Goal: Transaction & Acquisition: Purchase product/service

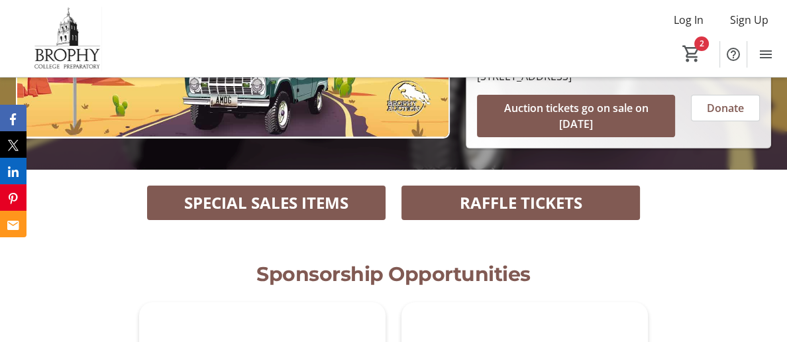
scroll to position [267, 0]
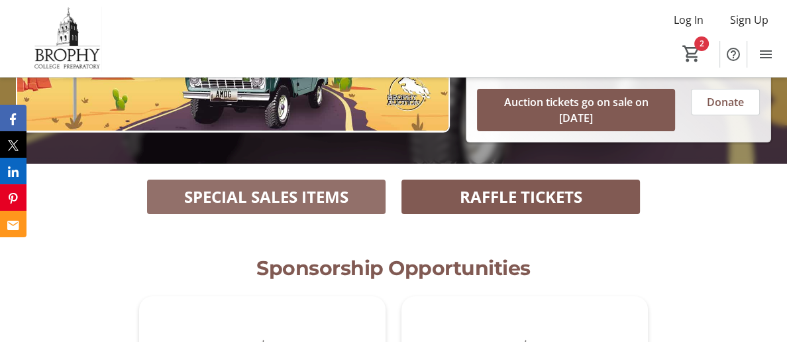
click at [357, 182] on span at bounding box center [266, 197] width 239 height 32
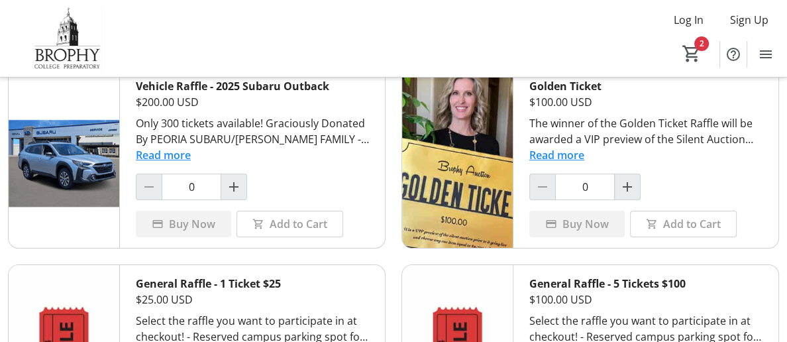
scroll to position [71, 0]
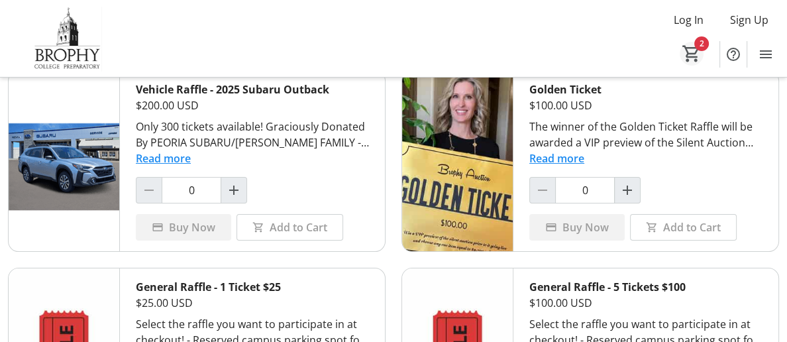
click at [691, 55] on mat-icon "2" at bounding box center [692, 54] width 20 height 20
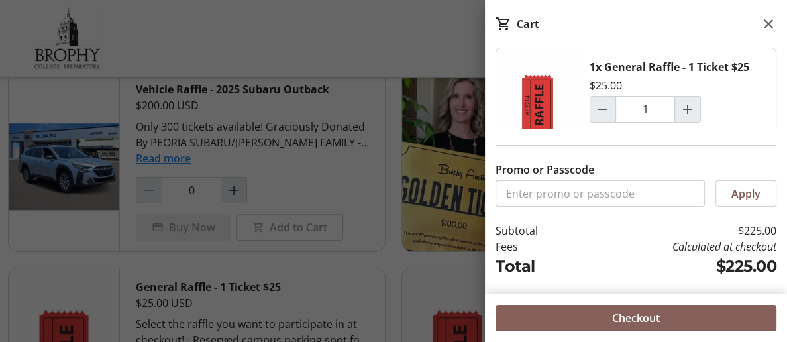
click at [647, 322] on span "Checkout" at bounding box center [636, 318] width 48 height 16
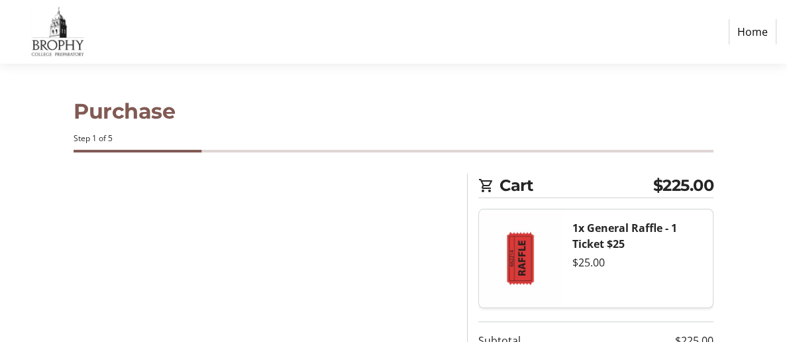
select select "US"
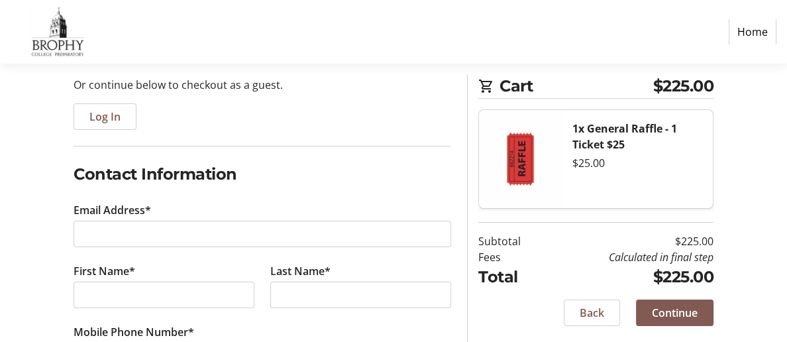
scroll to position [134, 0]
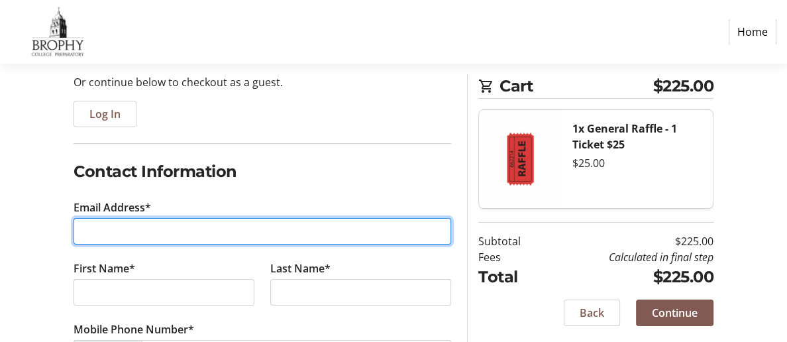
click at [205, 230] on input "Email Address*" at bounding box center [263, 231] width 378 height 27
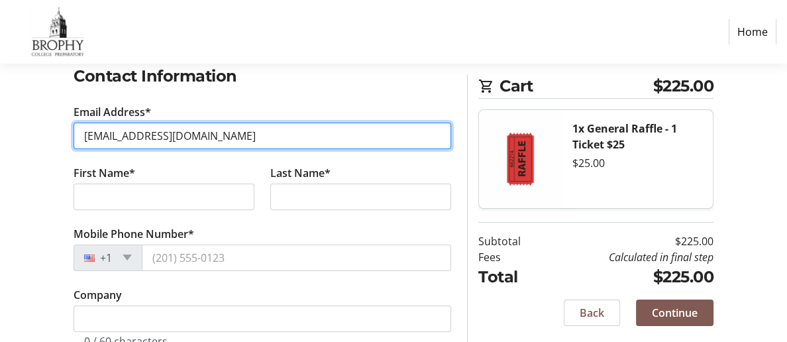
scroll to position [229, 0]
type input "Gramsmady@gmail.com"
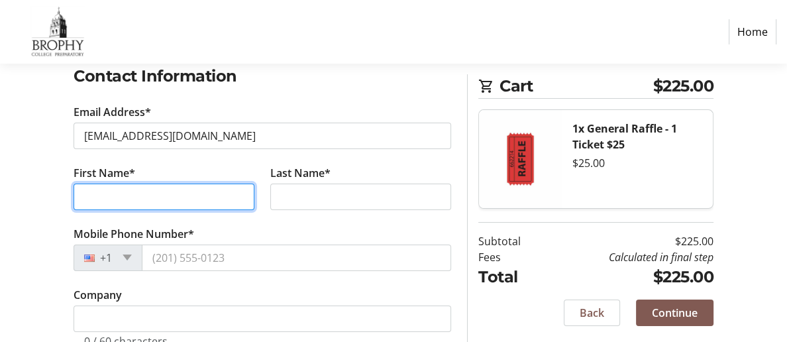
click at [166, 196] on input "First Name*" at bounding box center [164, 197] width 181 height 27
type input "Madelon"
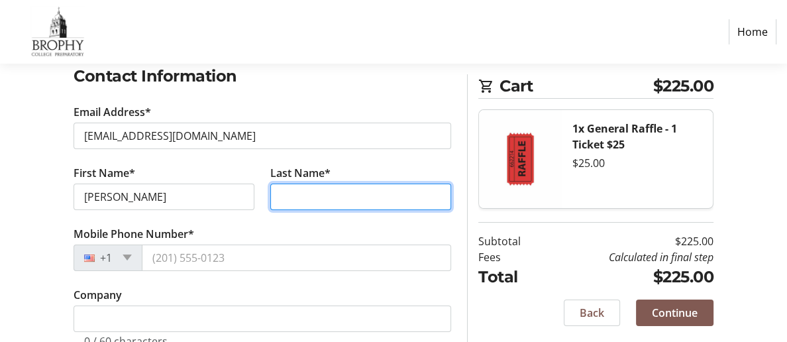
click at [283, 196] on input "Last Name*" at bounding box center [360, 197] width 181 height 27
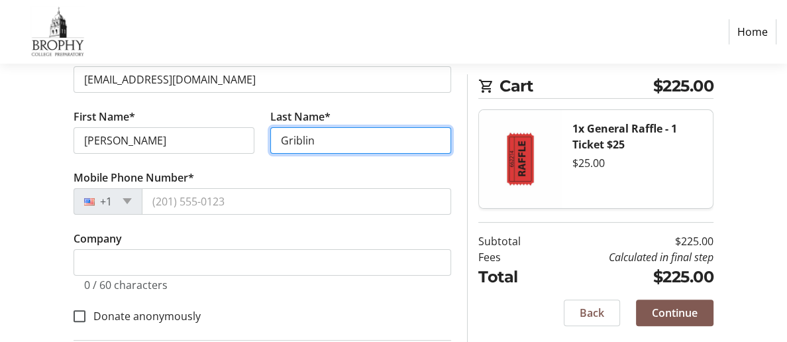
scroll to position [300, 0]
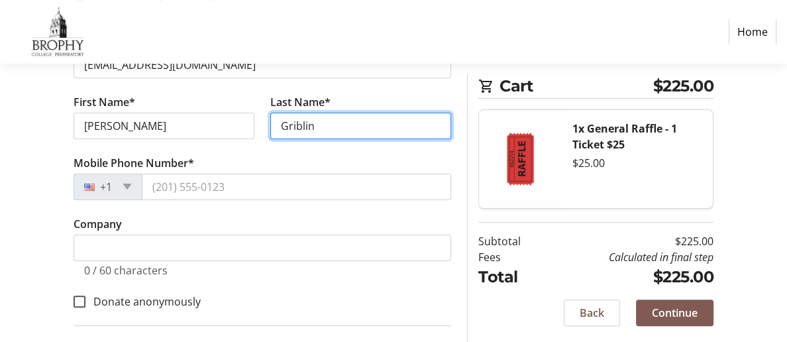
type input "Griblin"
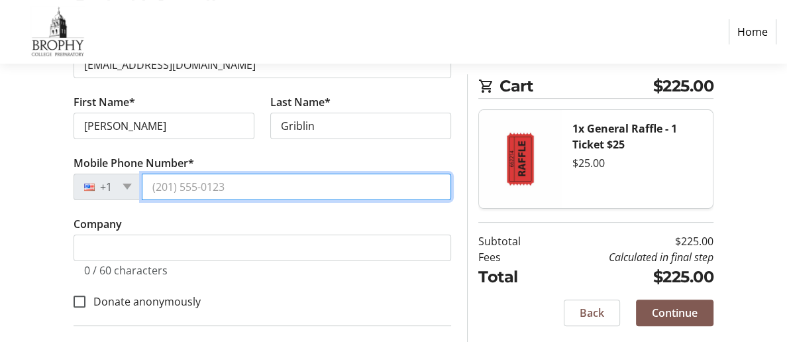
click at [162, 193] on input "Mobile Phone Number*" at bounding box center [297, 187] width 310 height 27
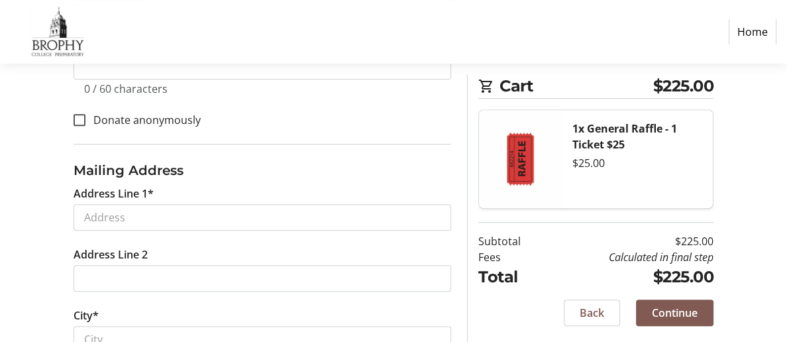
scroll to position [484, 0]
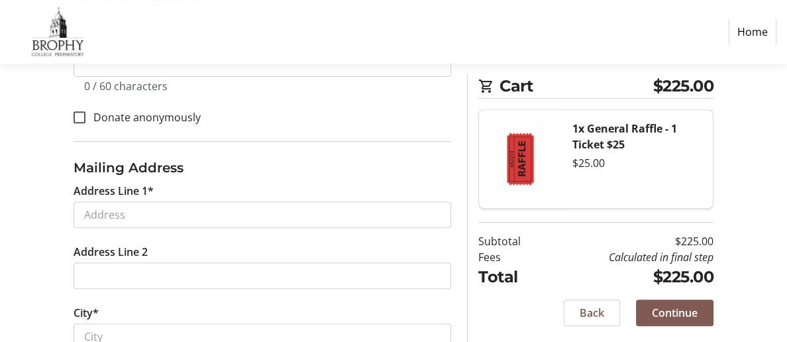
type input "4803192767"
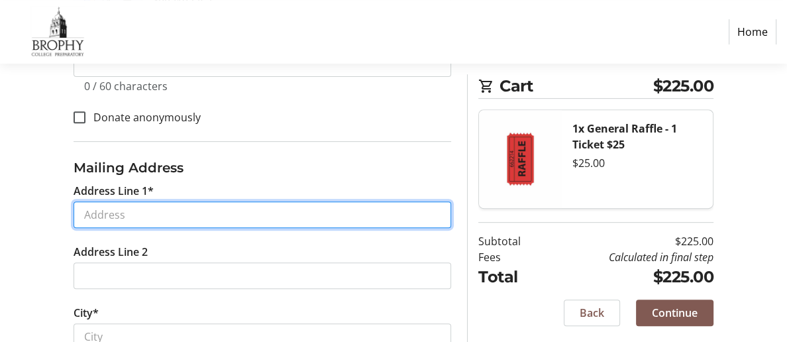
click at [101, 225] on tr-form-field "Address Line 1*" at bounding box center [263, 213] width 394 height 61
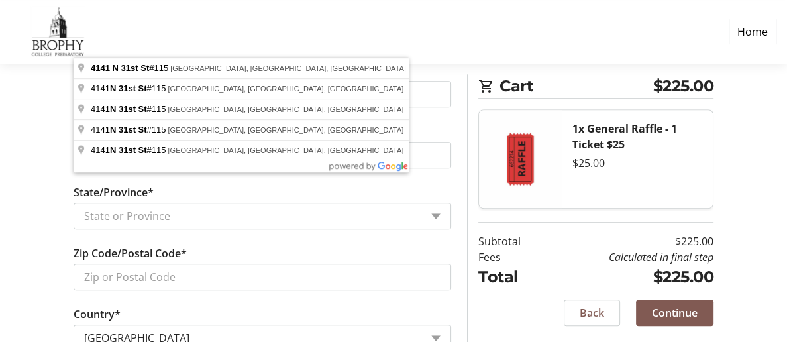
scroll to position [695, 0]
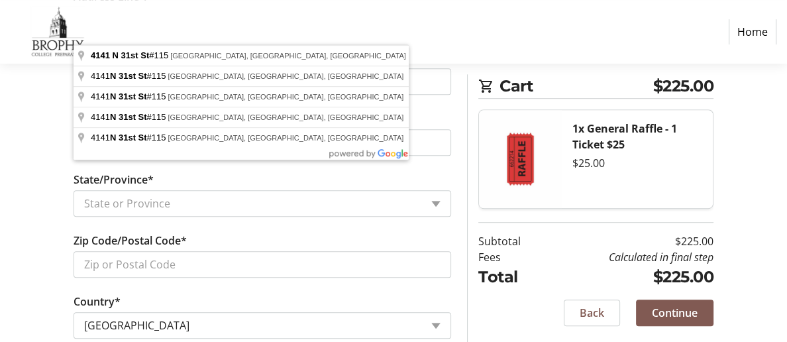
type input "4141 N 31st St 115"
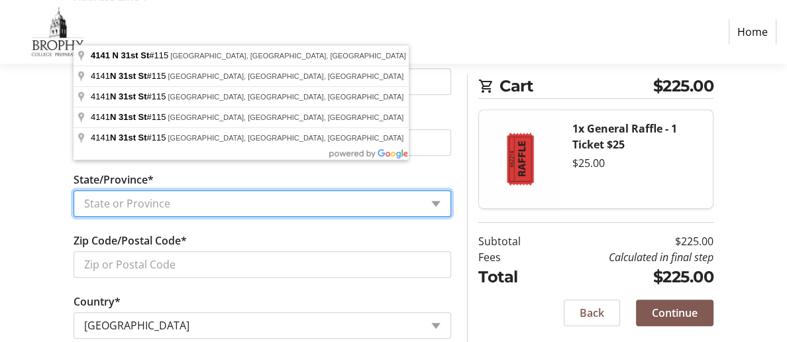
click at [118, 215] on select "State or Province State or Province District of Columbia American Samoa Guam No…" at bounding box center [263, 203] width 378 height 27
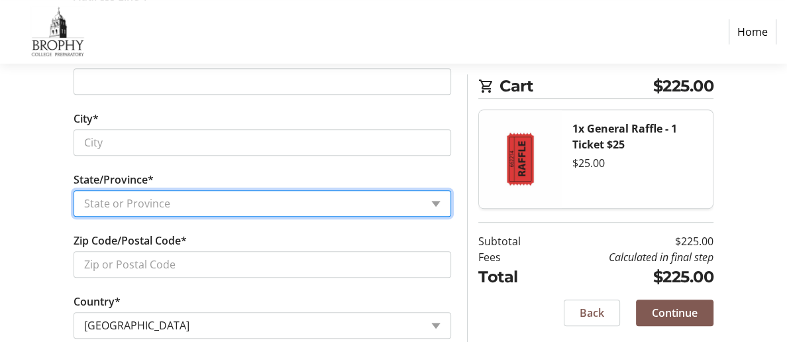
click at [113, 211] on select "State or Province State or Province District of Columbia American Samoa Guam No…" at bounding box center [263, 203] width 378 height 27
click at [437, 211] on select "State or Province State or Province District of Columbia American Samoa Guam No…" at bounding box center [263, 203] width 378 height 27
select select "AZ"
click at [74, 199] on select "State or Province State or Province District of Columbia American Samoa Guam No…" at bounding box center [263, 203] width 378 height 27
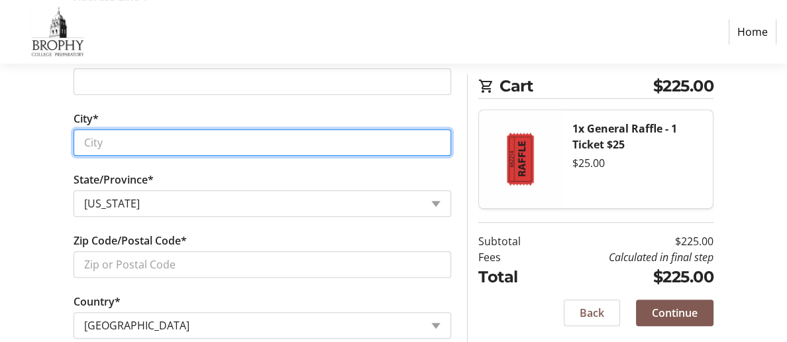
click at [201, 152] on input "City*" at bounding box center [263, 142] width 378 height 27
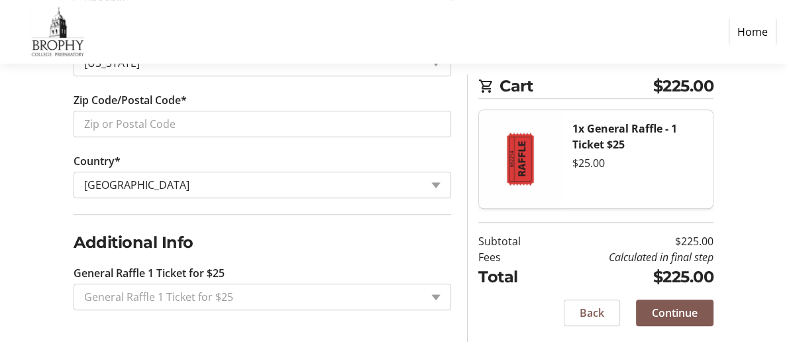
scroll to position [850, 0]
type input "Phoenix"
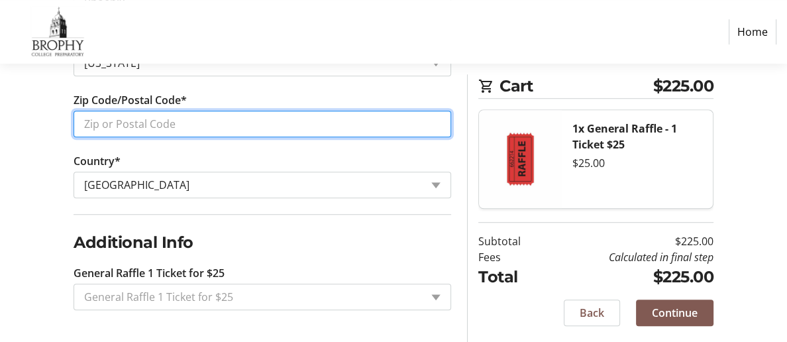
click at [172, 119] on input "Zip Code/Postal Code*" at bounding box center [263, 124] width 378 height 27
type input "85016"
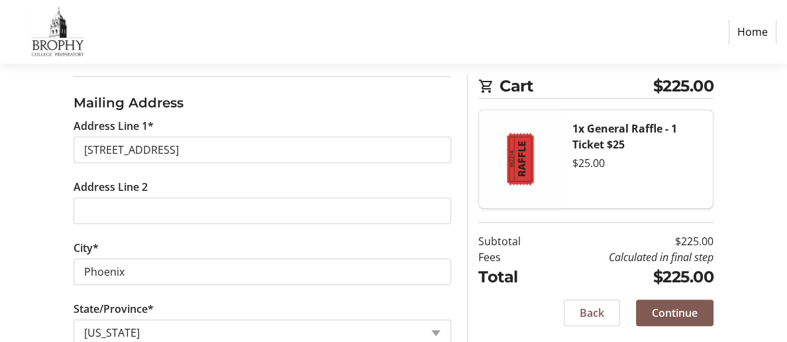
scroll to position [855, 0]
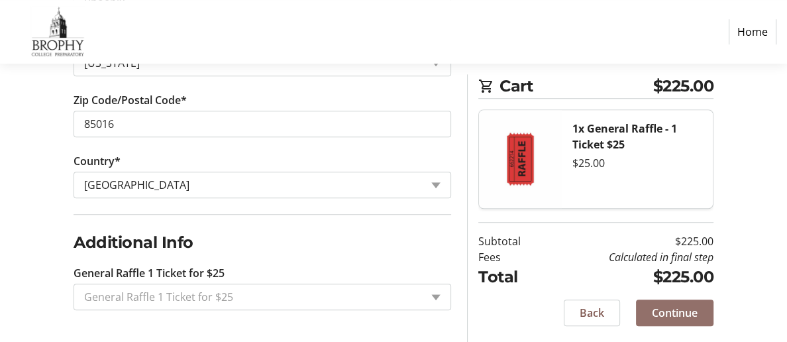
click at [688, 315] on span "Continue" at bounding box center [675, 313] width 46 height 16
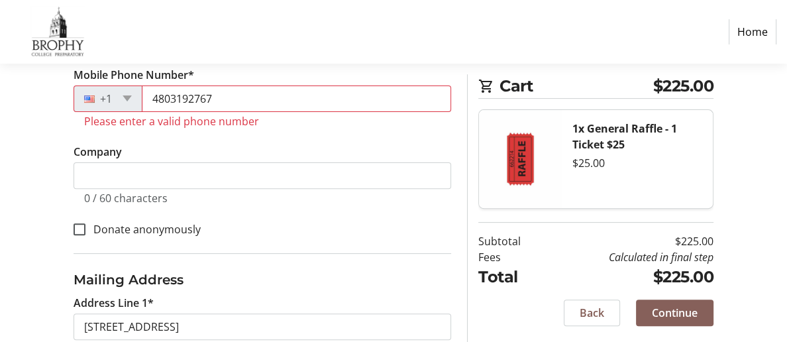
scroll to position [370, 0]
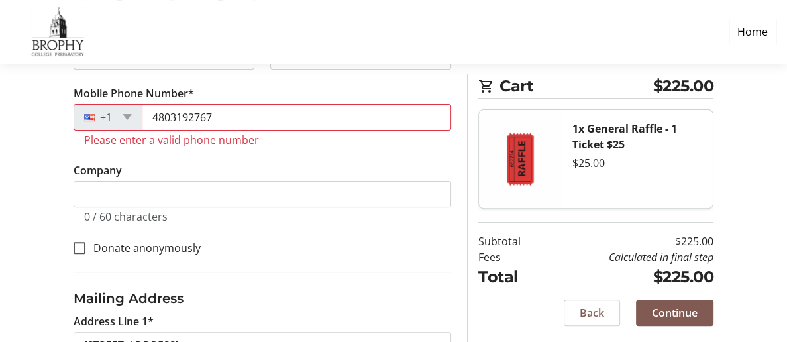
click at [138, 122] on div "+1" at bounding box center [108, 117] width 69 height 27
click at [132, 120] on span at bounding box center [127, 117] width 9 height 6
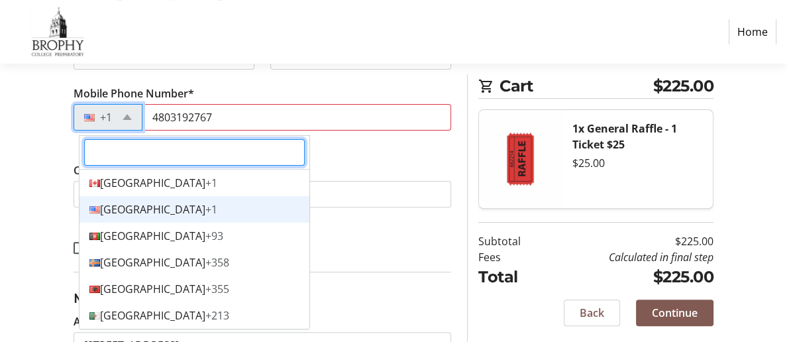
click at [113, 152] on input "Options list" at bounding box center [194, 152] width 221 height 27
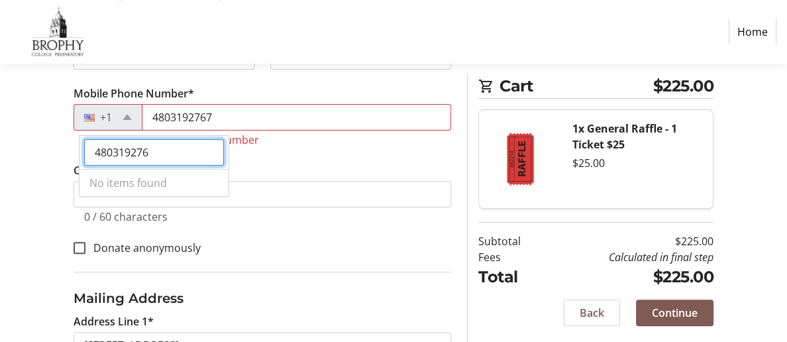
type input "4803192767"
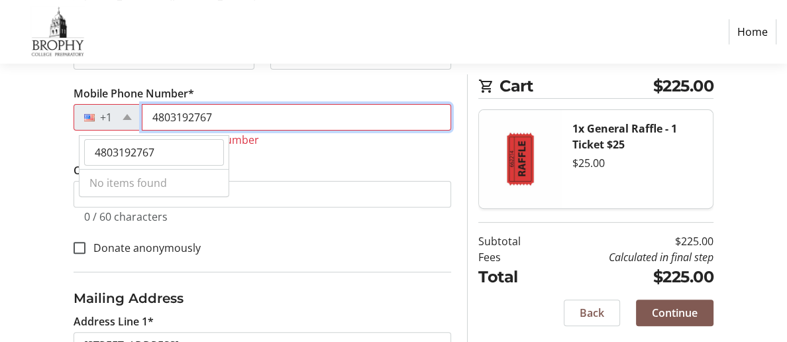
click at [306, 124] on input "4803192767" at bounding box center [297, 117] width 310 height 27
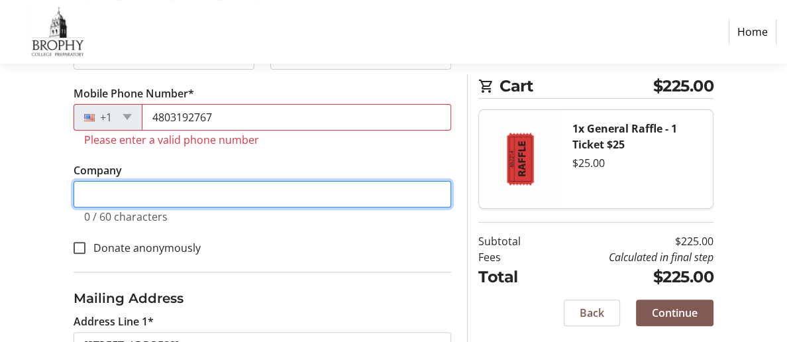
click at [400, 192] on input "Company" at bounding box center [263, 194] width 378 height 27
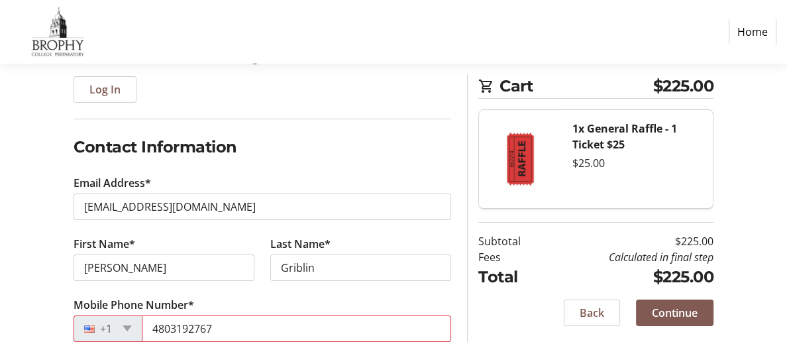
scroll to position [0, 0]
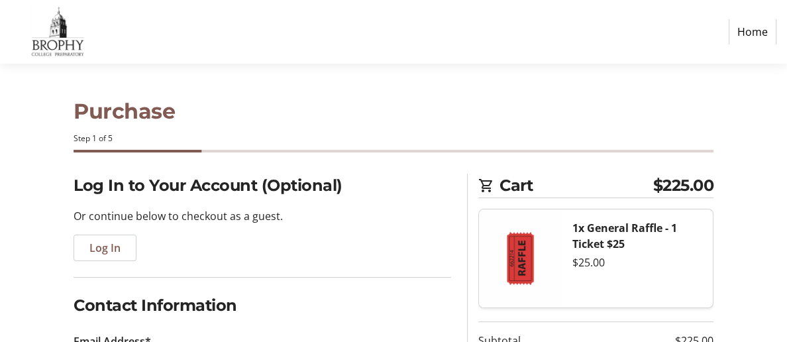
click at [759, 33] on link "Home" at bounding box center [753, 31] width 48 height 25
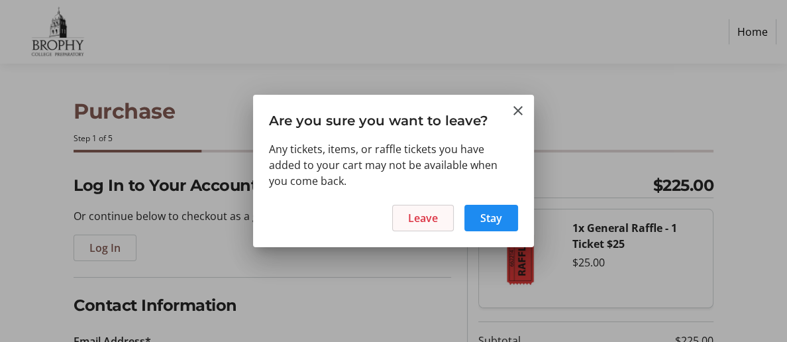
click at [431, 219] on span "Leave" at bounding box center [423, 218] width 30 height 16
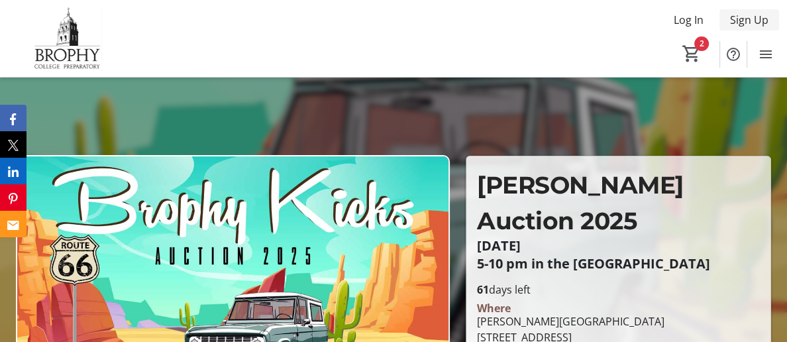
click at [755, 19] on span "Sign Up" at bounding box center [749, 20] width 38 height 16
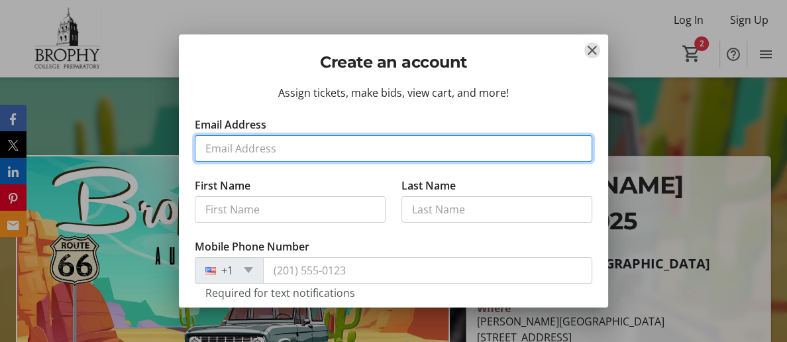
click at [330, 148] on input "Email Address" at bounding box center [394, 148] width 398 height 27
type input "Gramsmady@gmail.com"
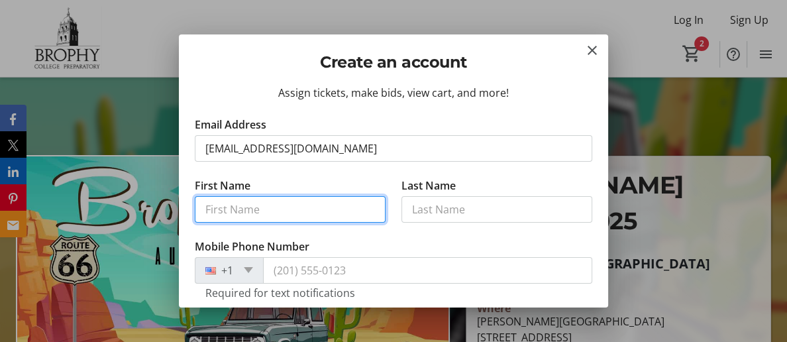
type input "[PERSON_NAME]"
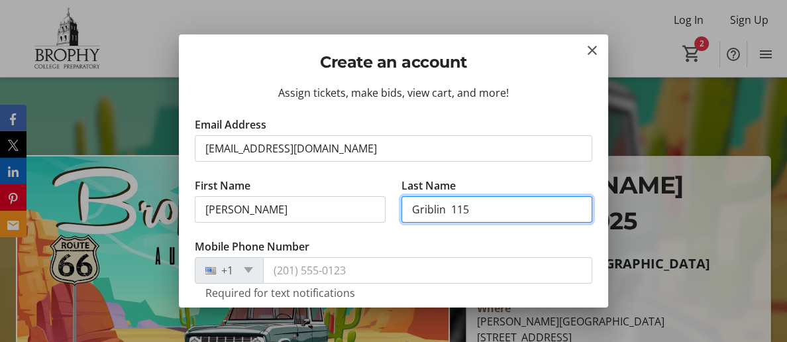
click at [473, 210] on input "Griblin 115" at bounding box center [497, 209] width 191 height 27
type input "Griblin"
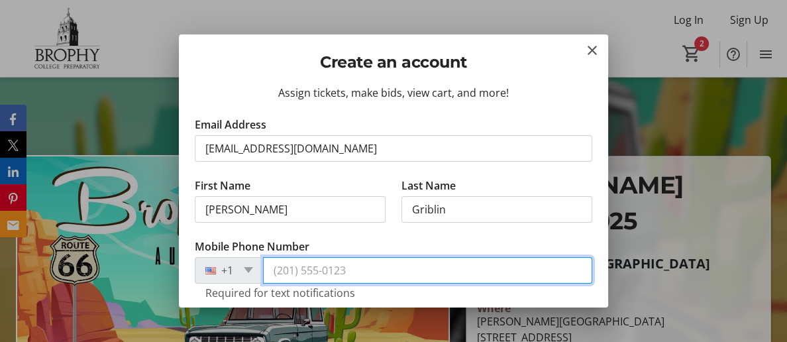
click at [284, 276] on input "Mobile Phone Number" at bounding box center [427, 270] width 329 height 27
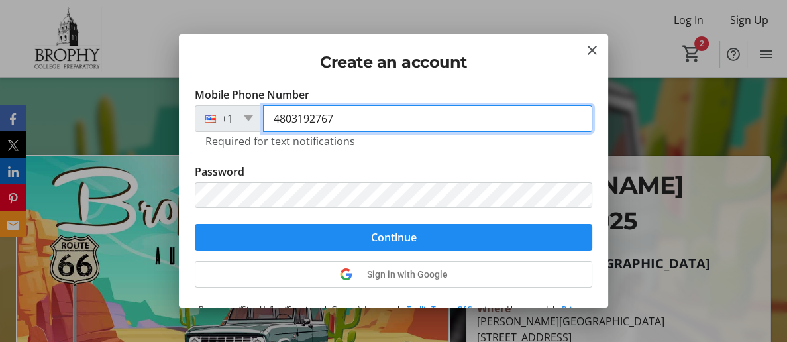
scroll to position [163, 0]
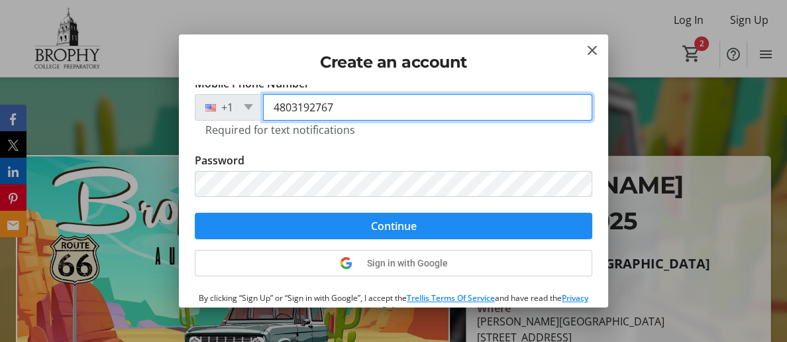
type input "4803192767"
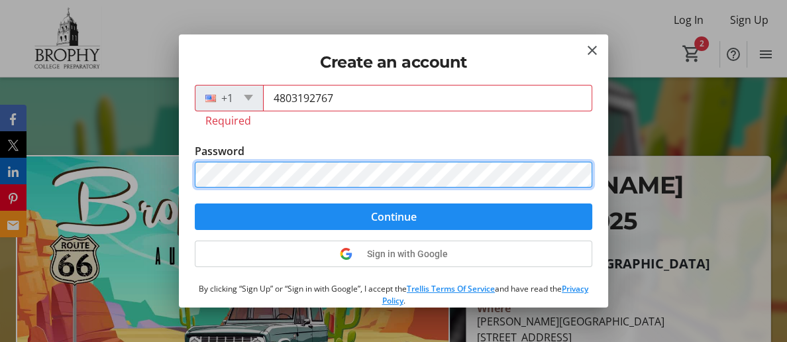
scroll to position [176, 0]
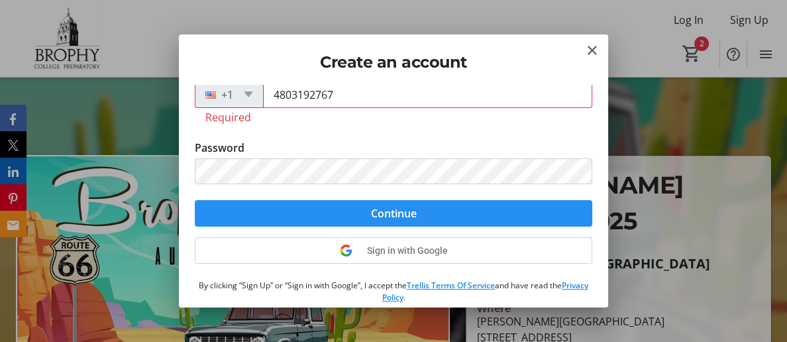
click at [488, 223] on span "submit" at bounding box center [394, 214] width 398 height 32
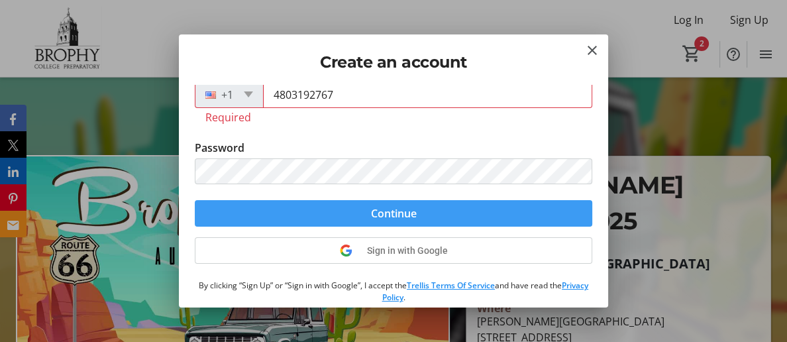
scroll to position [154, 0]
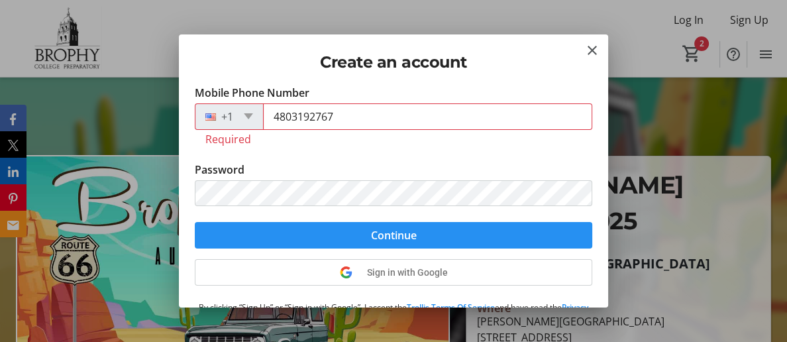
click at [409, 243] on span "Continue" at bounding box center [394, 235] width 46 height 16
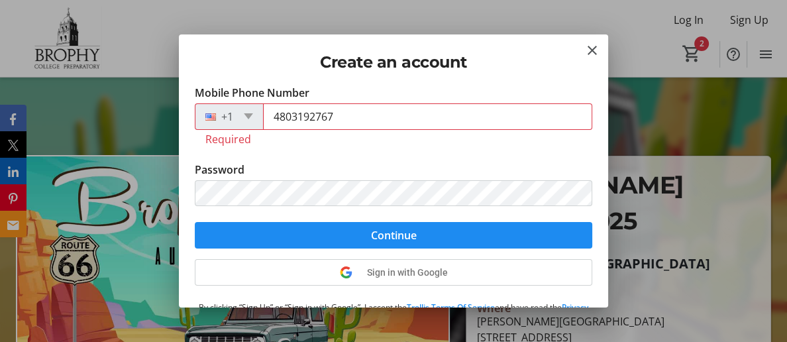
click at [218, 122] on div at bounding box center [215, 116] width 38 height 15
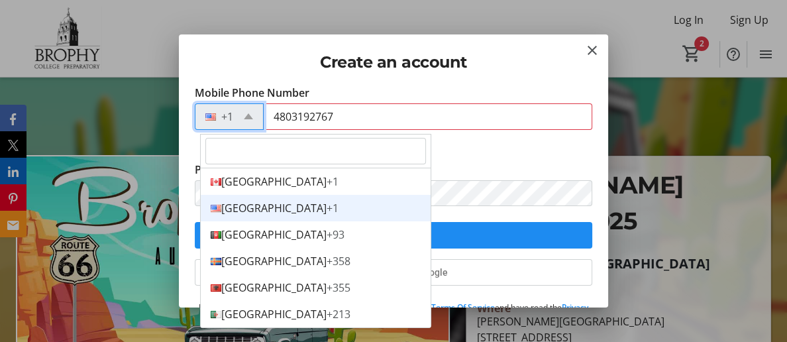
click at [270, 209] on div "United States +1" at bounding box center [316, 208] width 230 height 27
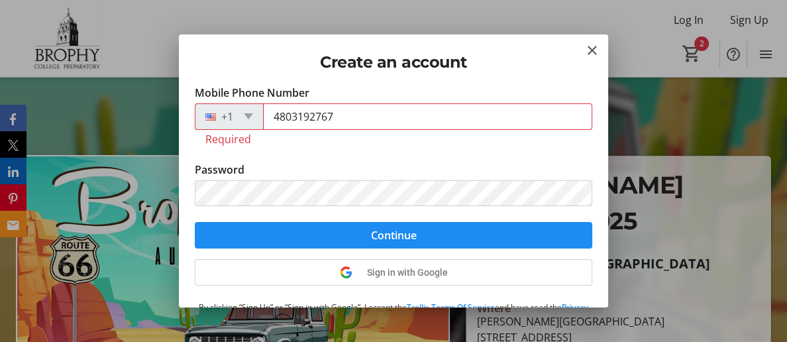
click at [243, 146] on tr-error "Required" at bounding box center [393, 139] width 376 height 13
click at [244, 146] on tr-error "Required" at bounding box center [393, 139] width 376 height 13
click at [253, 119] on span at bounding box center [248, 116] width 9 height 6
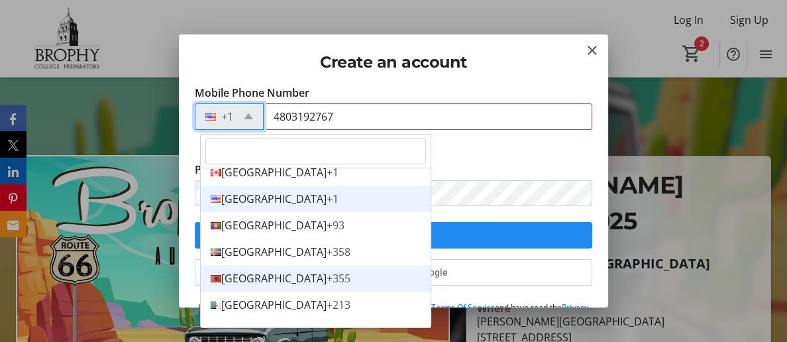
scroll to position [0, 0]
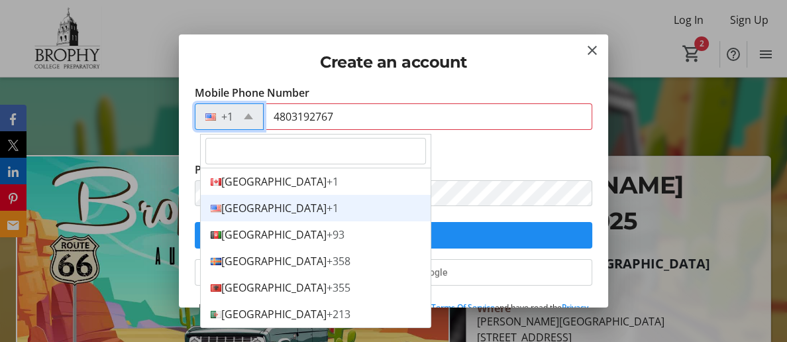
click at [258, 211] on div "United States +1" at bounding box center [316, 208] width 230 height 27
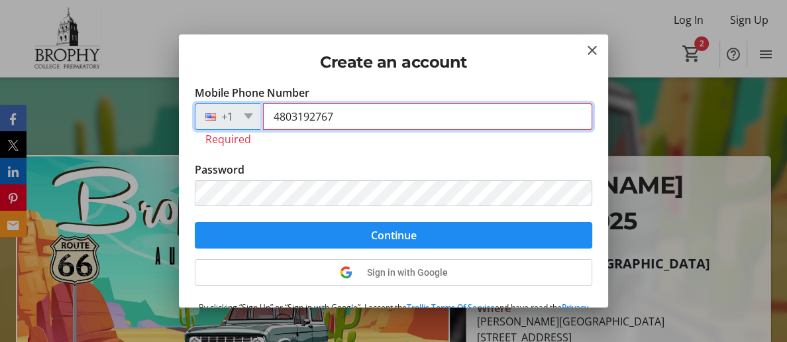
click at [284, 121] on input "4803192767" at bounding box center [427, 116] width 329 height 27
click at [349, 119] on input "4803192767" at bounding box center [427, 116] width 329 height 27
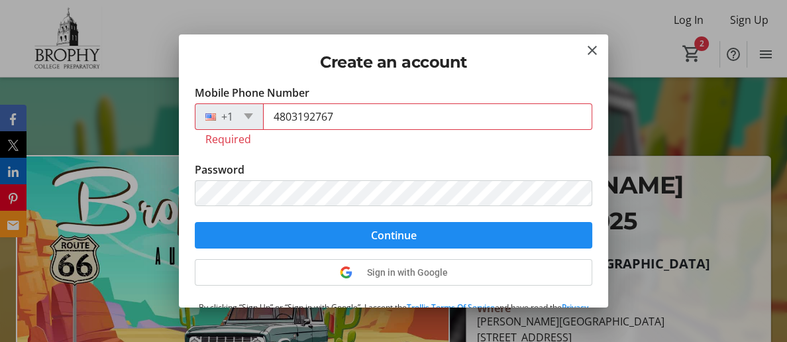
click at [518, 171] on tr-form-field "Password" at bounding box center [394, 192] width 398 height 61
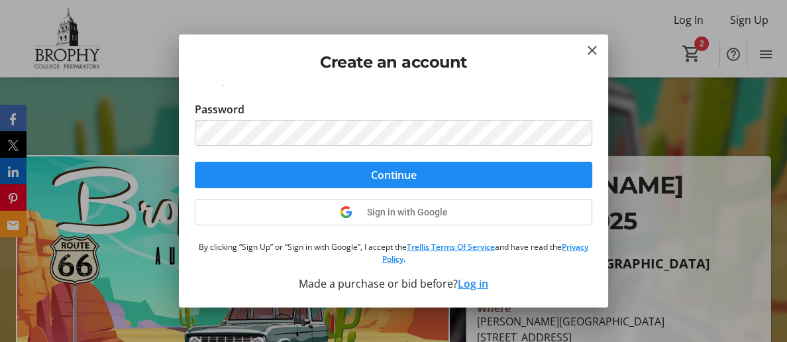
scroll to position [224, 0]
click at [492, 176] on span "submit" at bounding box center [394, 175] width 398 height 32
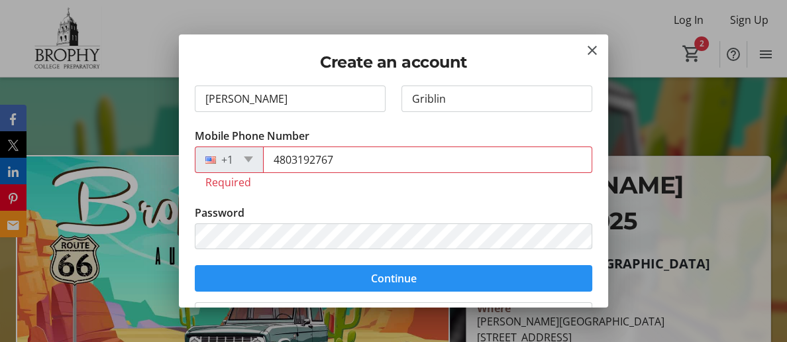
scroll to position [111, 0]
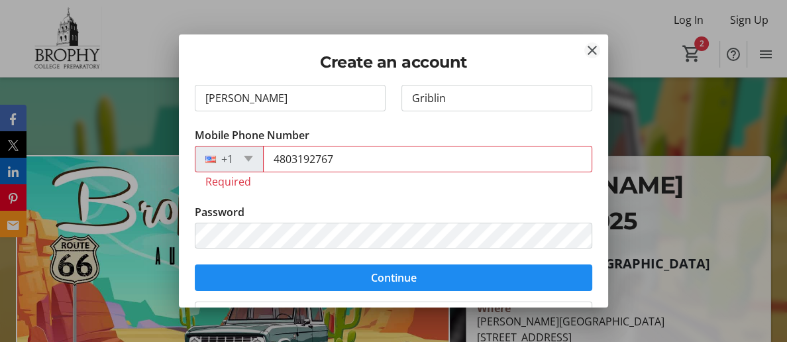
click at [595, 50] on mat-icon "Close" at bounding box center [593, 50] width 16 height 16
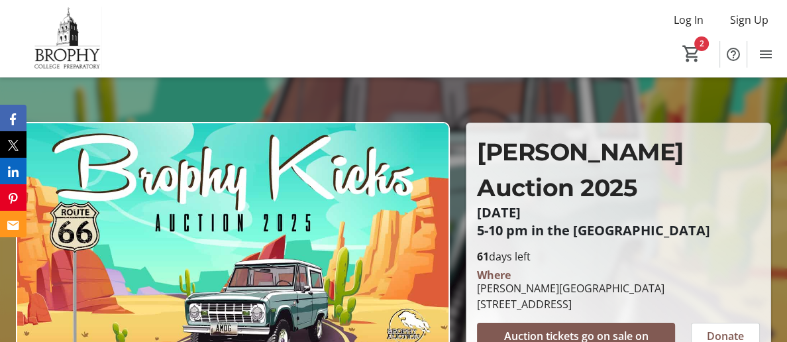
scroll to position [0, 0]
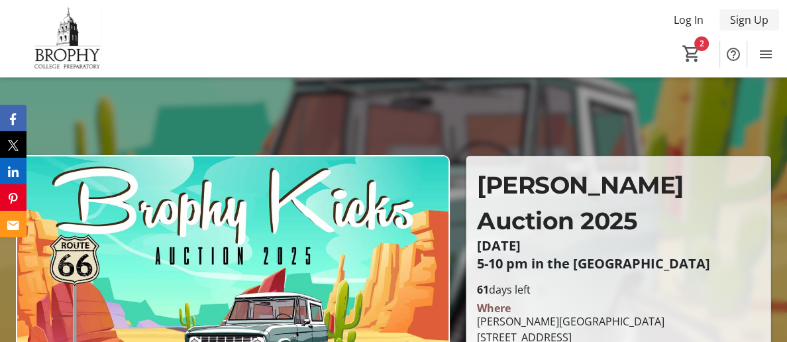
click at [748, 21] on span "Sign Up" at bounding box center [749, 20] width 38 height 16
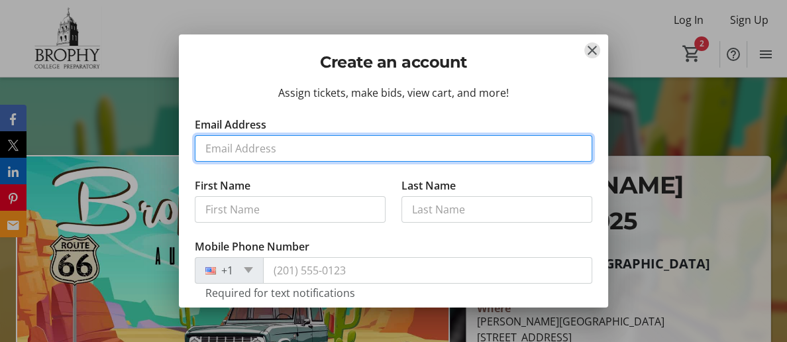
click at [396, 148] on input "Email Address" at bounding box center [394, 148] width 398 height 27
type input "Gramsmady@gmail.com"
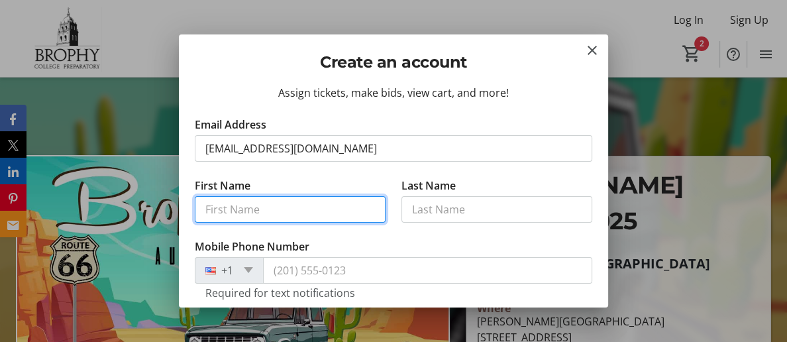
click at [351, 206] on input "First Name" at bounding box center [290, 209] width 191 height 27
type input "[PERSON_NAME]"
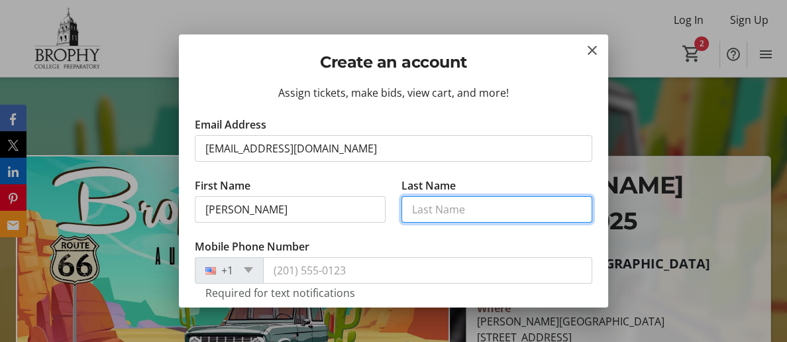
click at [412, 210] on input "Last Name" at bounding box center [497, 209] width 191 height 27
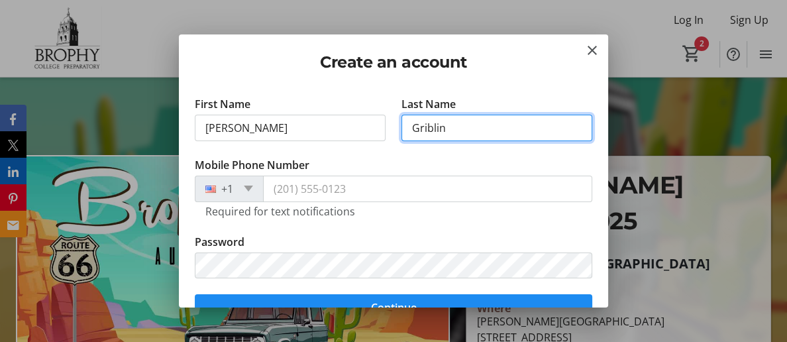
scroll to position [82, 0]
type input "Griblin"
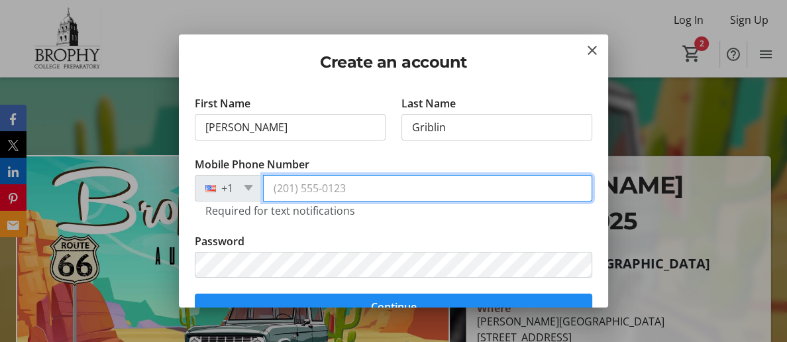
click at [285, 194] on input "Mobile Phone Number" at bounding box center [427, 188] width 329 height 27
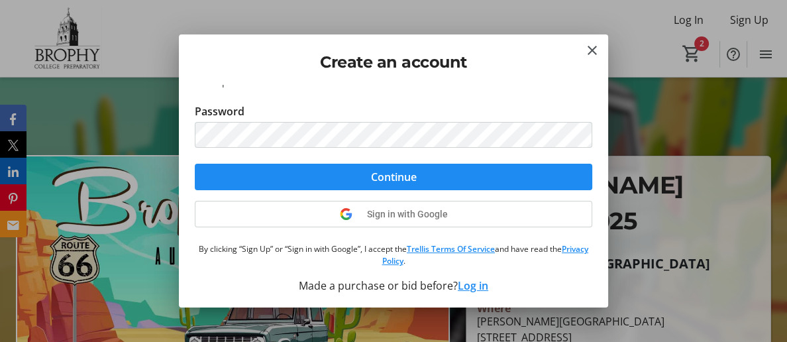
scroll to position [224, 0]
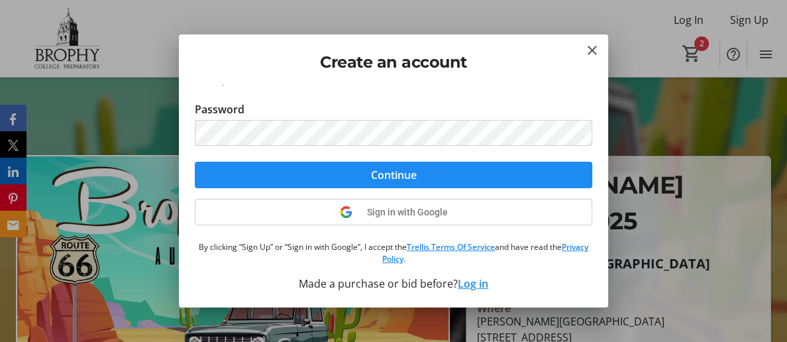
type input "4803192767"
click at [601, 172] on div "Assign tickets, make bids, view cart, and more! Email Address Gramsmady@gmail.c…" at bounding box center [393, 196] width 429 height 223
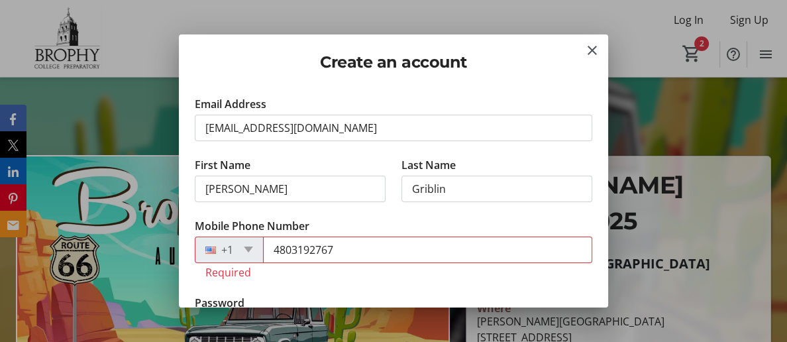
scroll to position [24, 0]
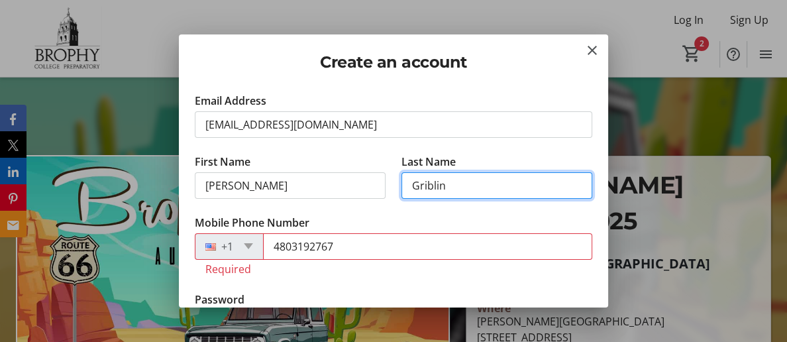
click at [447, 187] on input "Griblin" at bounding box center [497, 185] width 191 height 27
type input "G"
type input "Marshall"
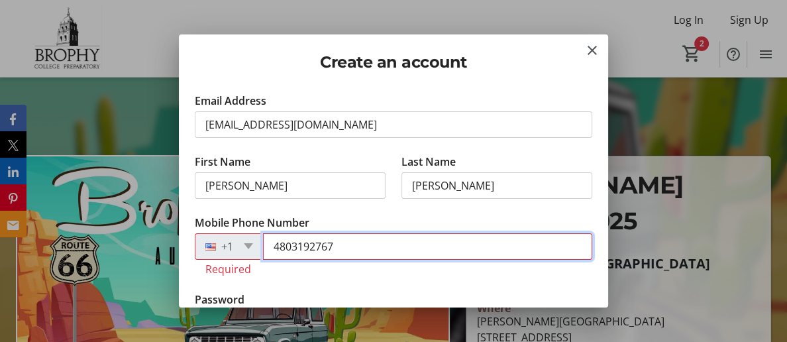
click at [351, 253] on input "4803192767" at bounding box center [427, 246] width 329 height 27
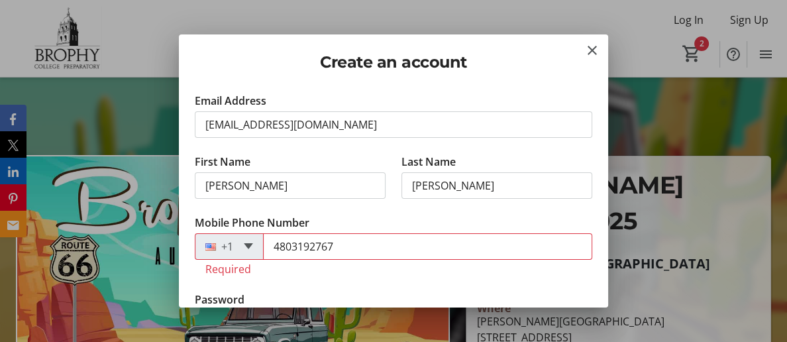
click at [253, 249] on span at bounding box center [248, 246] width 9 height 6
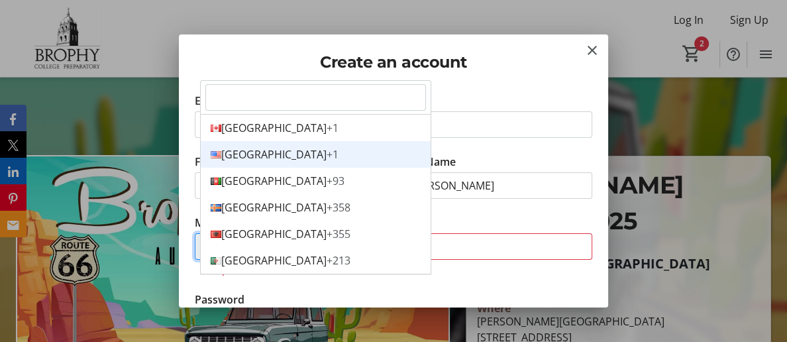
click at [250, 141] on div "United States +1" at bounding box center [316, 154] width 230 height 27
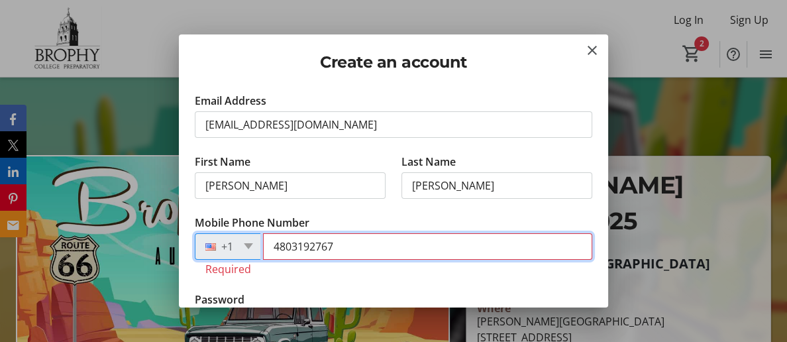
click at [282, 251] on input "4803192767" at bounding box center [427, 246] width 329 height 27
click at [386, 251] on input "4803192767" at bounding box center [427, 246] width 329 height 27
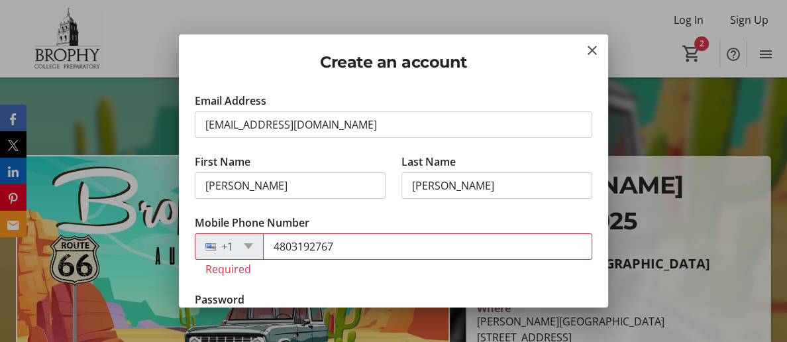
click at [254, 254] on div "+1" at bounding box center [229, 246] width 69 height 27
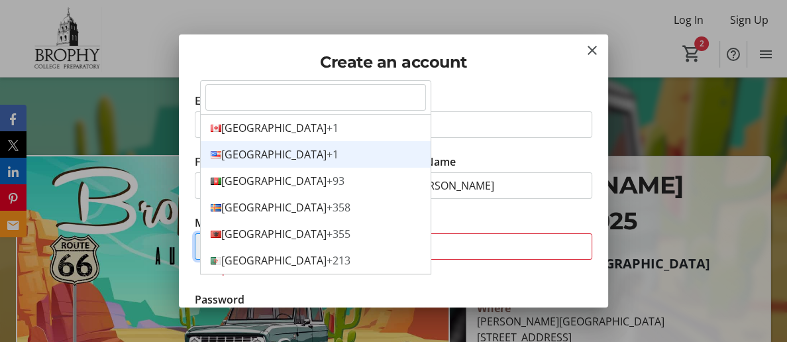
click at [236, 141] on div "United States +1" at bounding box center [316, 154] width 230 height 27
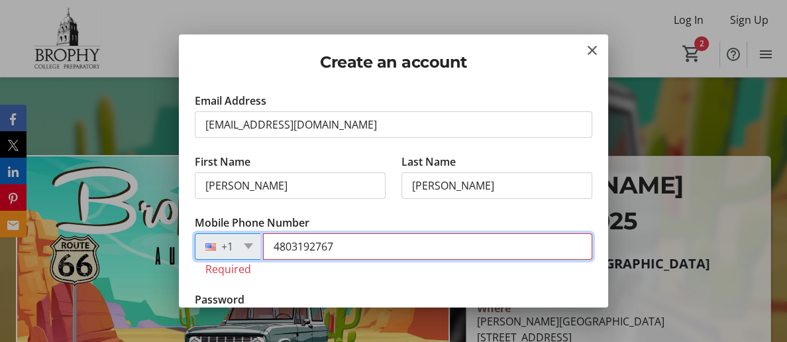
click at [347, 250] on input "4803192767" at bounding box center [427, 246] width 329 height 27
drag, startPoint x: 347, startPoint y: 250, endPoint x: 282, endPoint y: 254, distance: 64.4
click at [282, 254] on input "4803192767" at bounding box center [427, 246] width 329 height 27
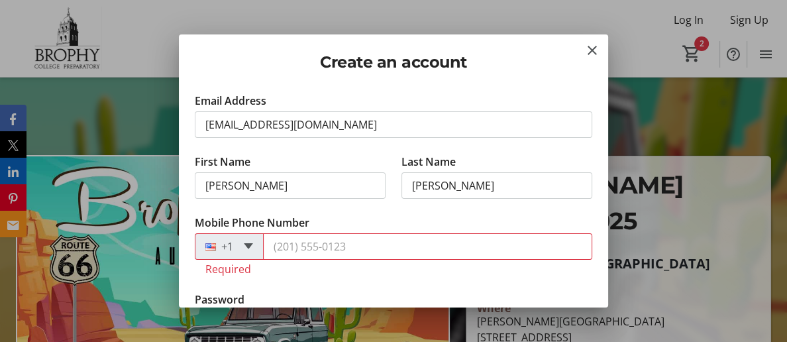
click at [253, 249] on span at bounding box center [248, 246] width 9 height 6
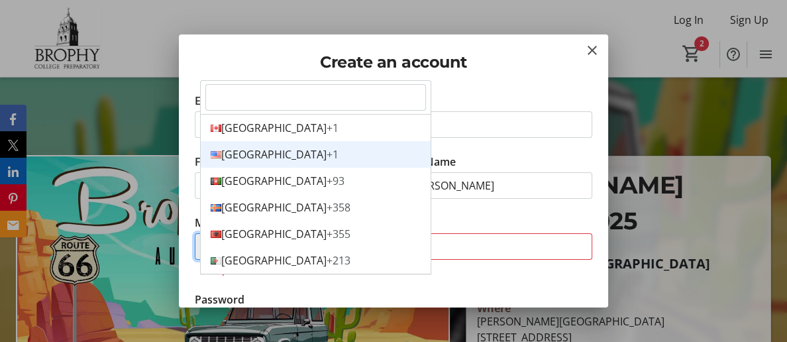
click at [238, 141] on div "United States +1" at bounding box center [316, 154] width 230 height 27
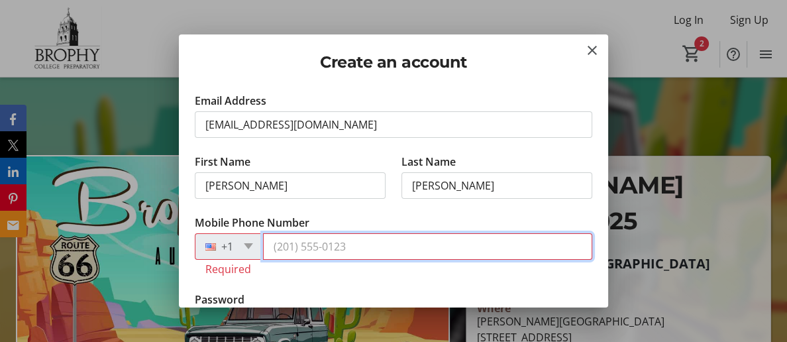
click at [284, 253] on input "Mobile Phone Number" at bounding box center [427, 246] width 329 height 27
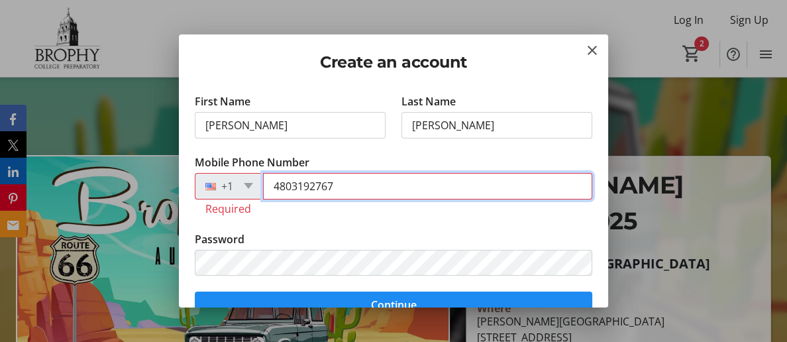
scroll to position [85, 0]
type input "4803192767"
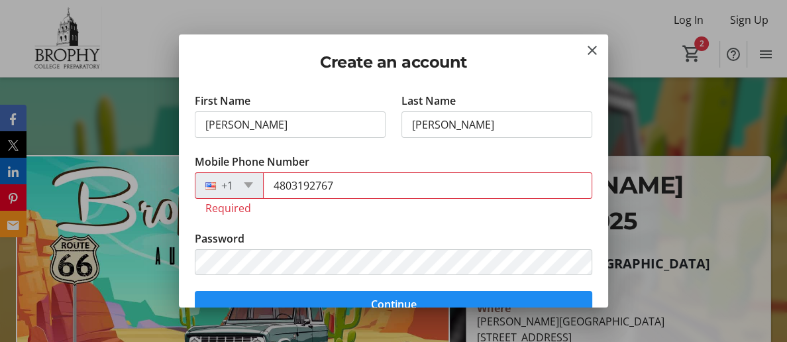
click at [581, 241] on tr-form-field "Password" at bounding box center [394, 261] width 398 height 61
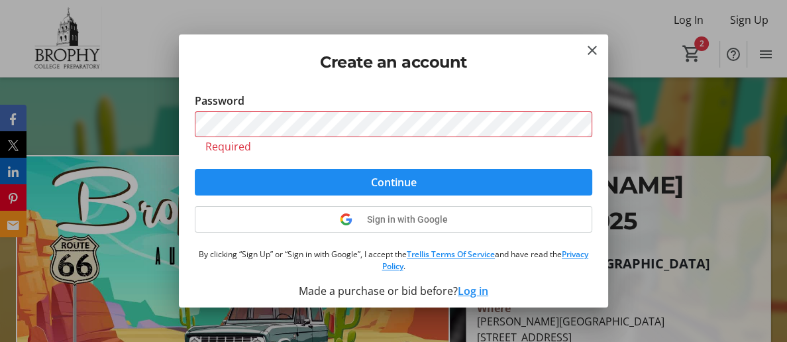
scroll to position [240, 0]
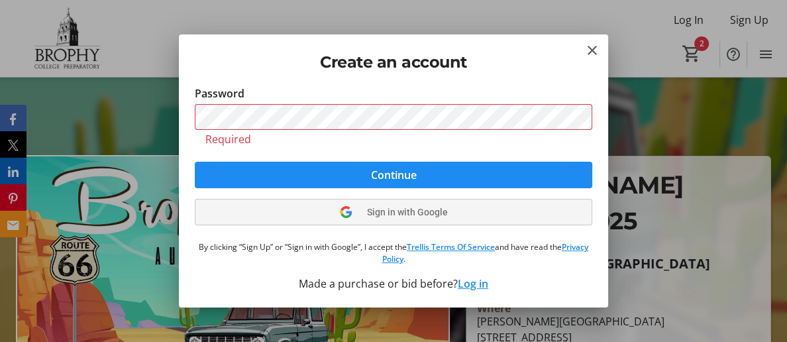
click at [422, 213] on span "Sign in with Google" at bounding box center [407, 212] width 81 height 11
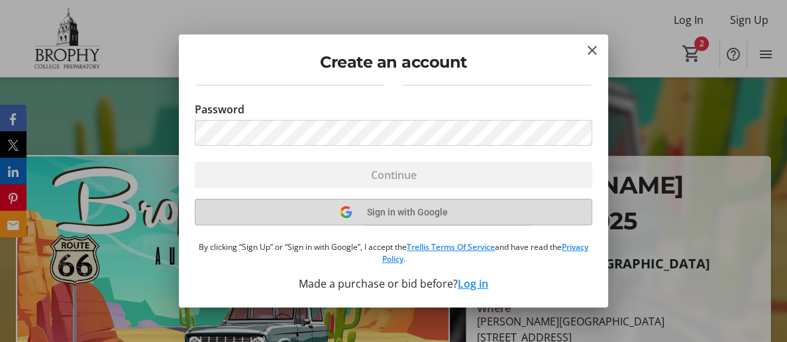
scroll to position [137, 0]
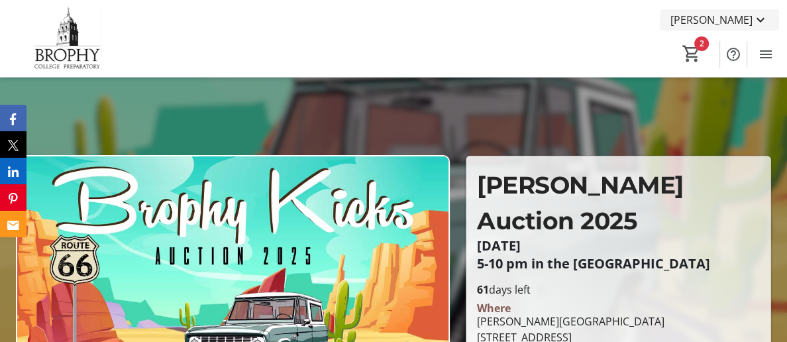
click at [759, 21] on mat-icon at bounding box center [761, 20] width 16 height 16
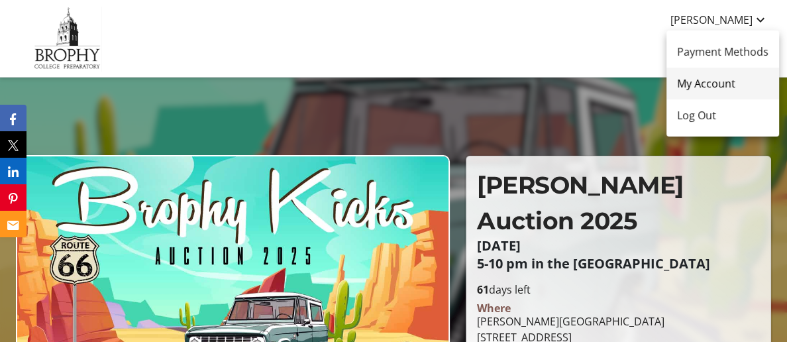
click at [724, 85] on span "My Account" at bounding box center [722, 84] width 91 height 16
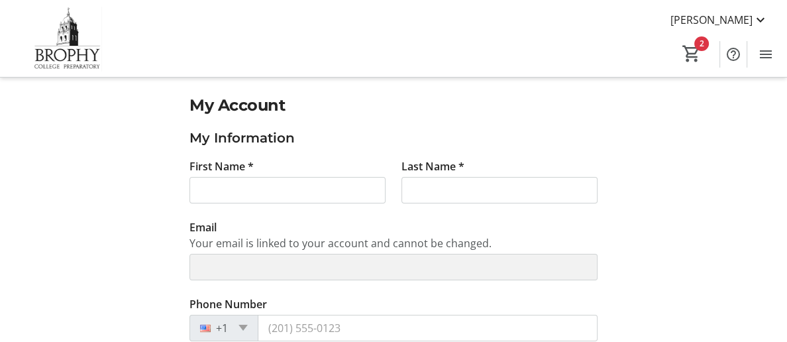
type input "M"
type input "Griblin"
type input "[EMAIL_ADDRESS][DOMAIN_NAME]"
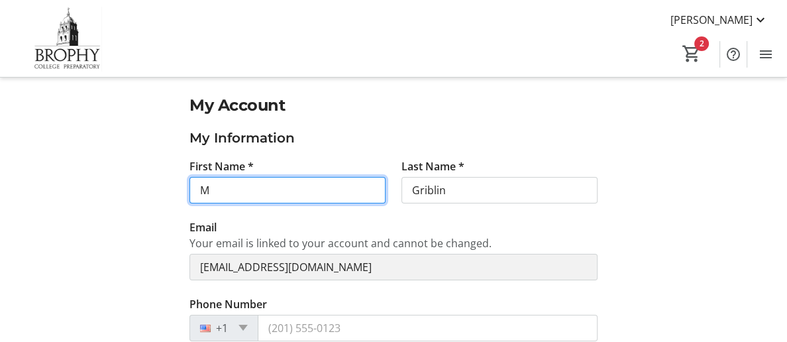
click at [214, 191] on input "M" at bounding box center [288, 190] width 196 height 27
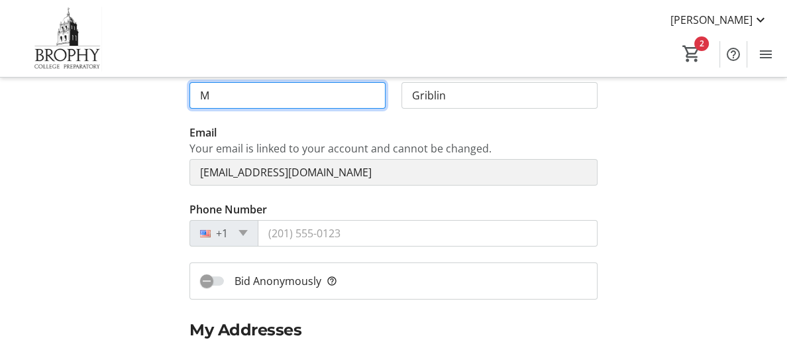
scroll to position [106, 0]
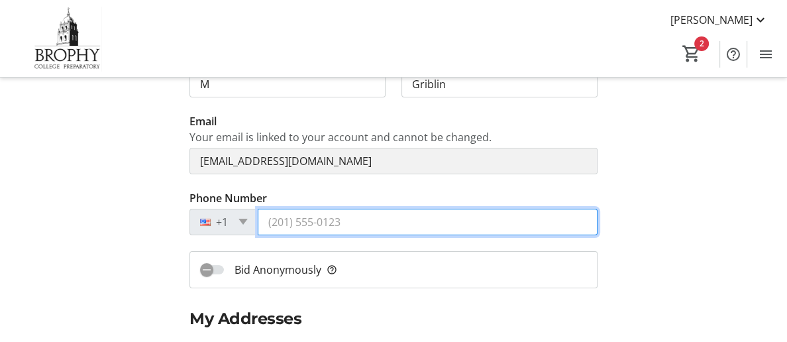
click at [276, 235] on input "Phone Number" at bounding box center [428, 222] width 340 height 27
type input "4803192767"
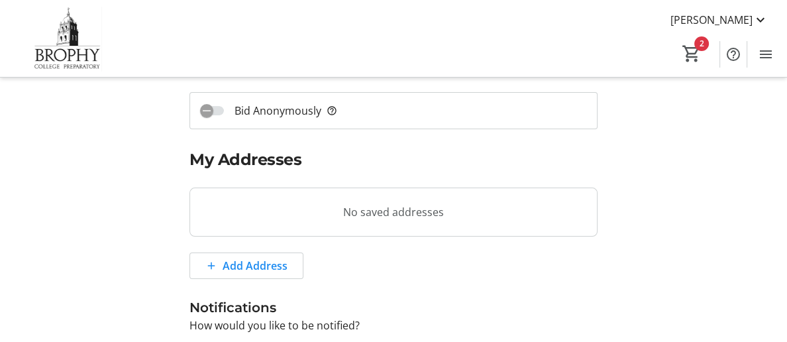
scroll to position [266, 0]
click at [213, 227] on tr-blank-state "No saved addresses" at bounding box center [394, 211] width 408 height 49
click at [254, 273] on span "Add Address" at bounding box center [255, 265] width 65 height 16
select select "CA"
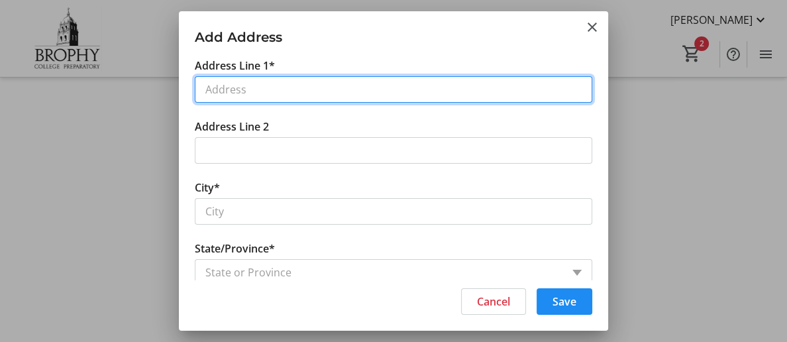
scroll to position [0, 0]
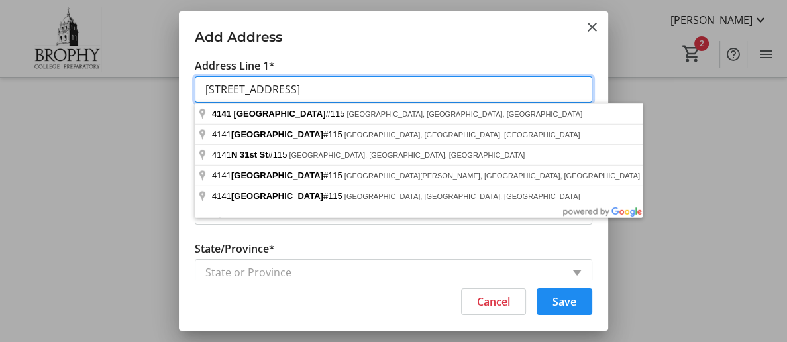
type input "4141 N 31st Street 115"
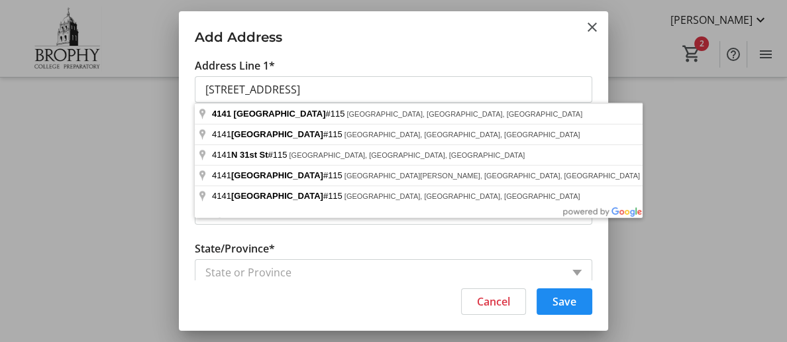
click at [457, 243] on tr-form-field "State/Province* State or Province State or Province Alberta British Columbia Ma…" at bounding box center [394, 271] width 398 height 61
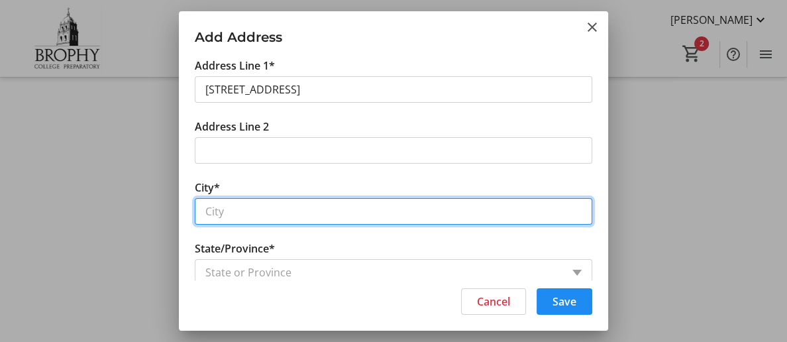
click at [260, 209] on input "City*" at bounding box center [394, 211] width 398 height 27
type input "Phoenix"
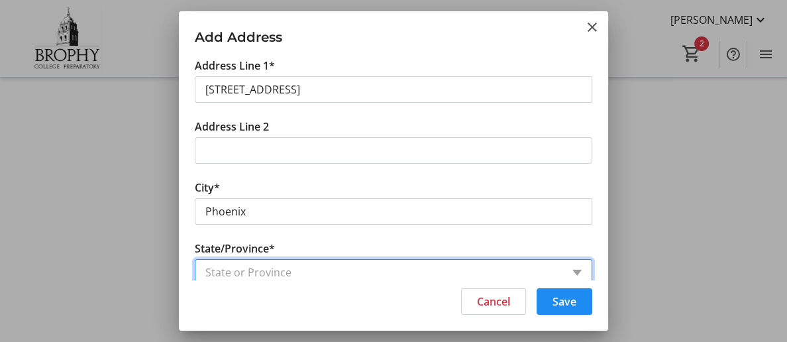
click at [269, 271] on tr-form-field "State/Province* State or Province State or Province Alberta British Columbia Ma…" at bounding box center [394, 271] width 398 height 61
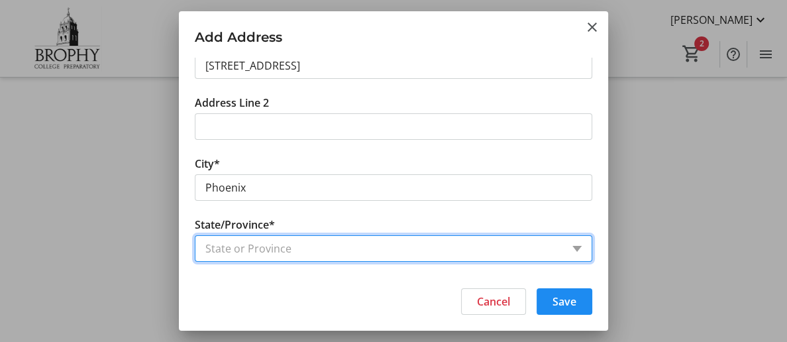
click at [270, 247] on select "State or Province State or Province Alberta British Columbia Manitoba New Bruns…" at bounding box center [394, 248] width 398 height 27
select select "AB"
click at [248, 246] on select "State or Province State or Province Alberta British Columbia Manitoba New Bruns…" at bounding box center [394, 248] width 398 height 27
click at [250, 251] on select "State or Province State or Province Alberta British Columbia Manitoba New Bruns…" at bounding box center [394, 248] width 398 height 27
click at [243, 249] on select "State or Province State or Province Alberta British Columbia Manitoba New Bruns…" at bounding box center [394, 248] width 398 height 27
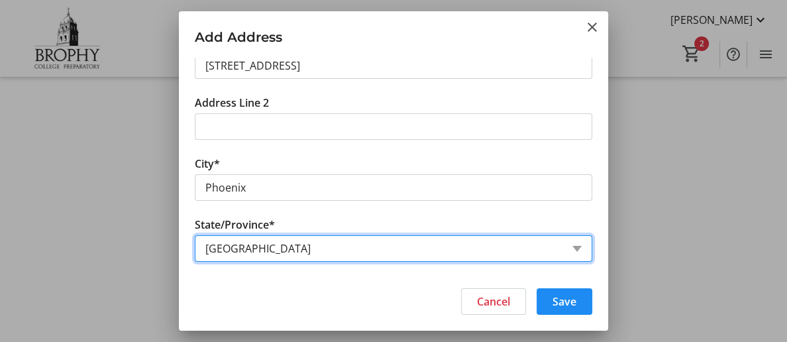
click at [579, 249] on select "State or Province State or Province Alberta British Columbia Manitoba New Bruns…" at bounding box center [394, 248] width 398 height 27
click at [249, 249] on select "State or Province State or Province Alberta British Columbia Manitoba New Bruns…" at bounding box center [394, 248] width 398 height 27
drag, startPoint x: 249, startPoint y: 249, endPoint x: 199, endPoint y: 249, distance: 49.7
click at [199, 249] on select "State or Province State or Province Alberta British Columbia Manitoba New Bruns…" at bounding box center [394, 248] width 398 height 27
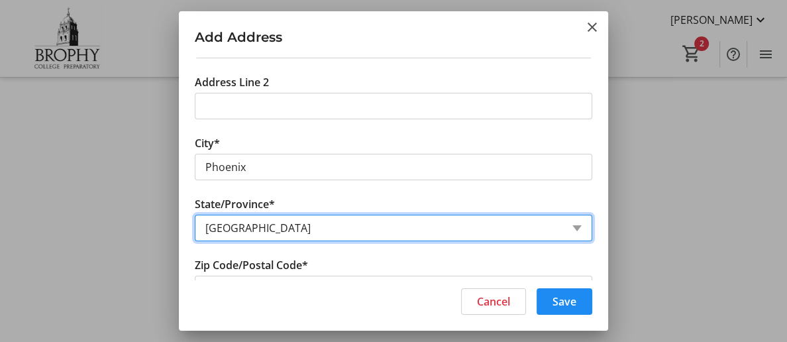
scroll to position [45, 0]
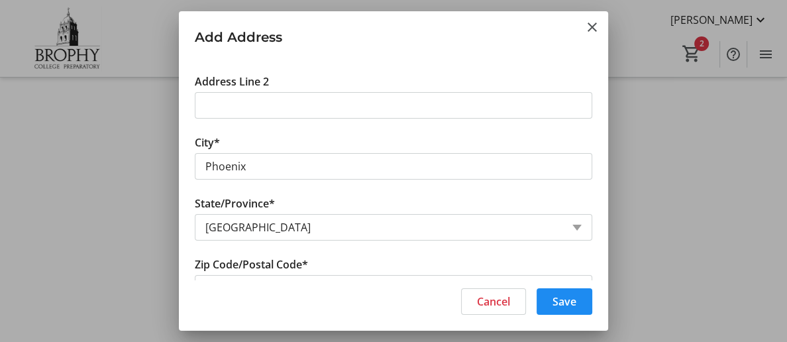
click at [312, 296] on div "Cancel Save" at bounding box center [393, 305] width 429 height 50
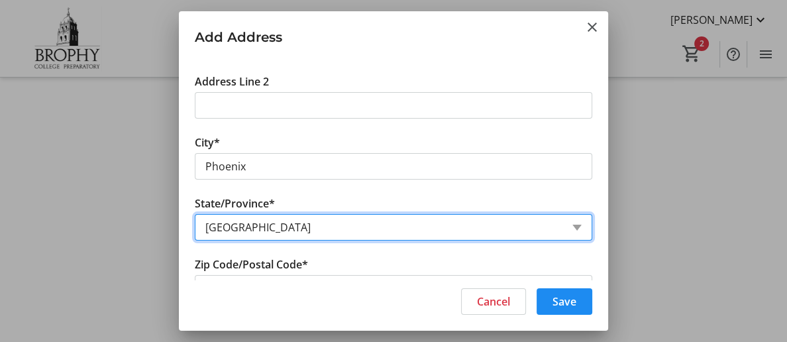
click at [245, 227] on select "State or Province State or Province Alberta British Columbia Manitoba New Bruns…" at bounding box center [394, 227] width 398 height 27
drag, startPoint x: 245, startPoint y: 227, endPoint x: 204, endPoint y: 224, distance: 40.6
click at [204, 224] on select "State or Province State or Province Alberta British Columbia Manitoba New Bruns…" at bounding box center [394, 227] width 398 height 27
drag, startPoint x: 204, startPoint y: 224, endPoint x: 530, endPoint y: 233, distance: 325.6
click at [530, 233] on select "State or Province State or Province Alberta British Columbia Manitoba New Bruns…" at bounding box center [394, 227] width 398 height 27
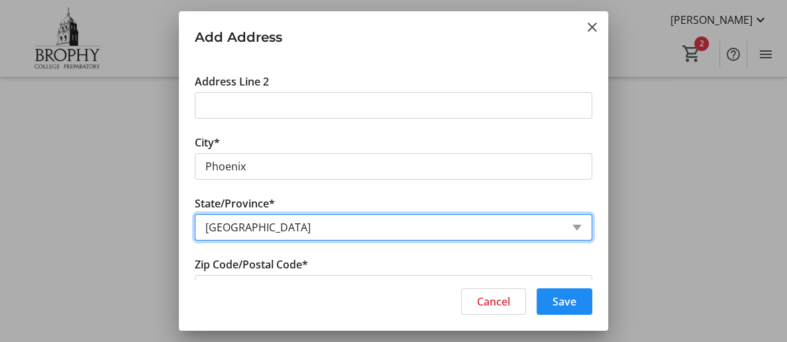
click at [244, 227] on select "State or Province State or Province Alberta British Columbia Manitoba New Bruns…" at bounding box center [394, 227] width 398 height 27
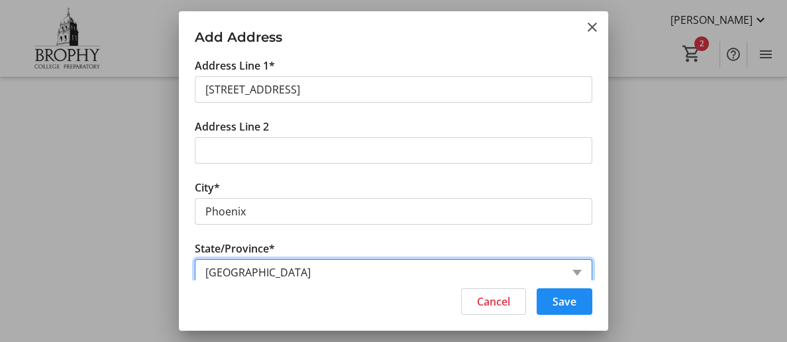
click at [577, 272] on select "State or Province State or Province Alberta British Columbia Manitoba New Bruns…" at bounding box center [394, 272] width 398 height 27
click at [241, 277] on select "State or Province State or Province Alberta British Columbia Manitoba New Bruns…" at bounding box center [394, 272] width 398 height 27
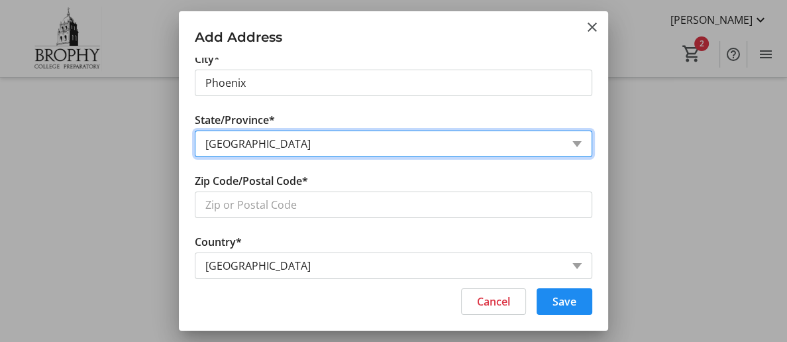
scroll to position [150, 0]
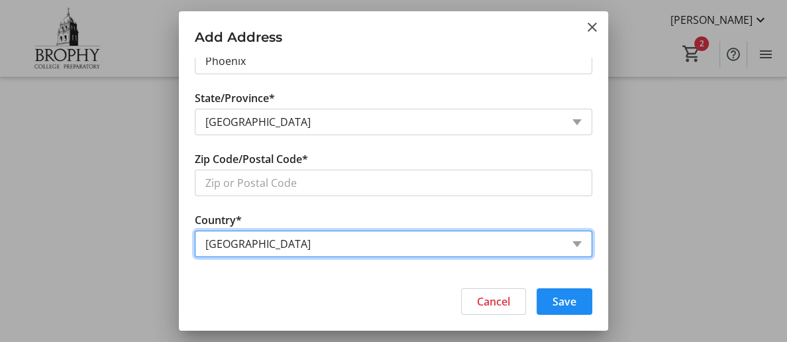
click at [577, 242] on select "Country Country Afghanistan Åland Islands Albania Algeria American Samoa Andorr…" at bounding box center [394, 244] width 398 height 27
select select "US"
click at [195, 231] on select "Country Country Afghanistan Åland Islands Albania Algeria American Samoa Andorr…" at bounding box center [394, 244] width 398 height 27
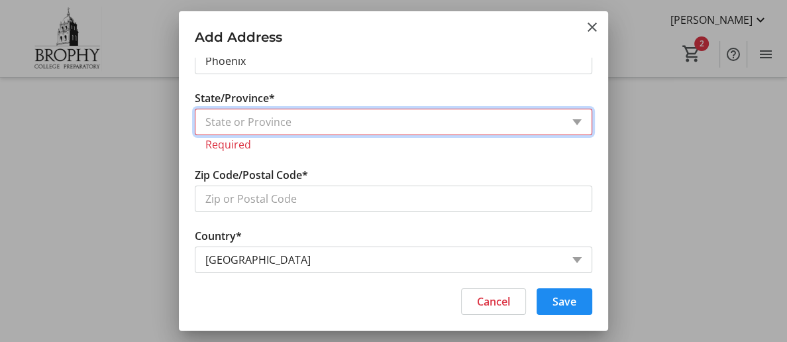
click at [210, 119] on select "State or Province State or Province District of Columbia American Samoa Guam No…" at bounding box center [394, 122] width 398 height 27
select select "AZ"
click at [195, 109] on select "State or Province State or Province District of Columbia American Samoa Guam No…" at bounding box center [394, 122] width 398 height 27
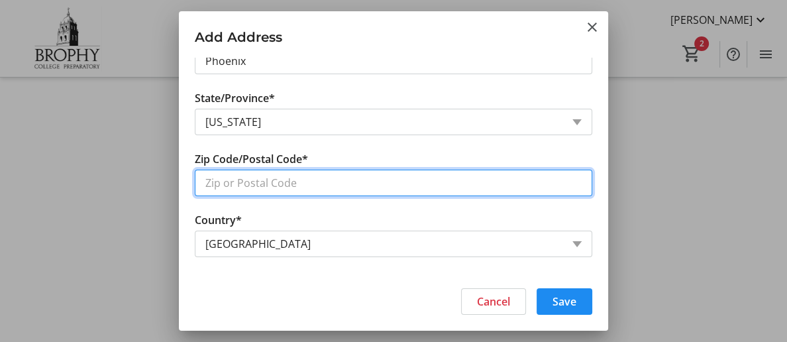
click at [424, 185] on input "Zip Code/Postal Code*" at bounding box center [394, 183] width 398 height 27
type input "85016"
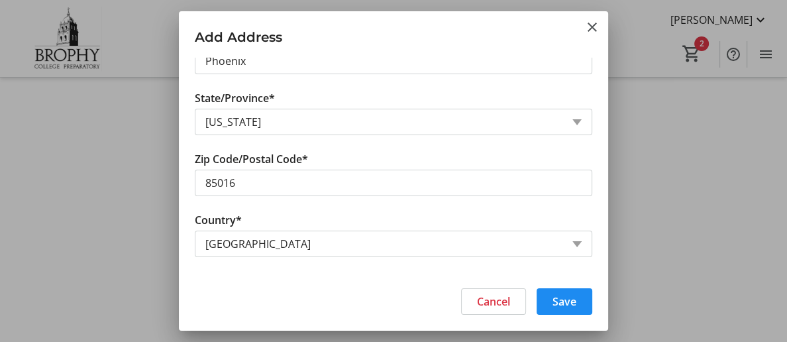
click at [520, 214] on tr-form-field "Country* Country Country Afghanistan Åland Islands Albania Algeria American Sam…" at bounding box center [394, 242] width 398 height 61
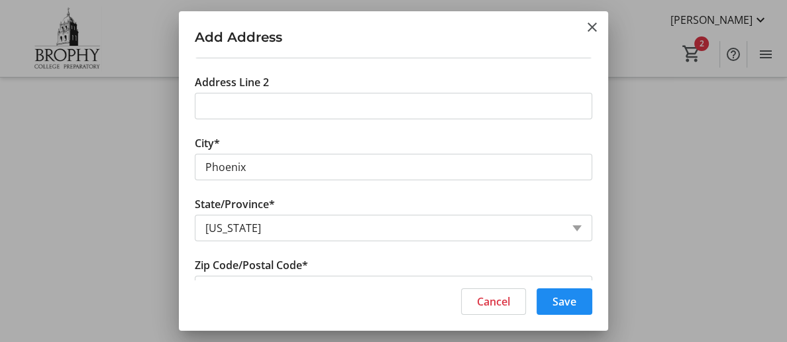
scroll to position [46, 0]
click at [564, 304] on span "Save" at bounding box center [565, 302] width 24 height 16
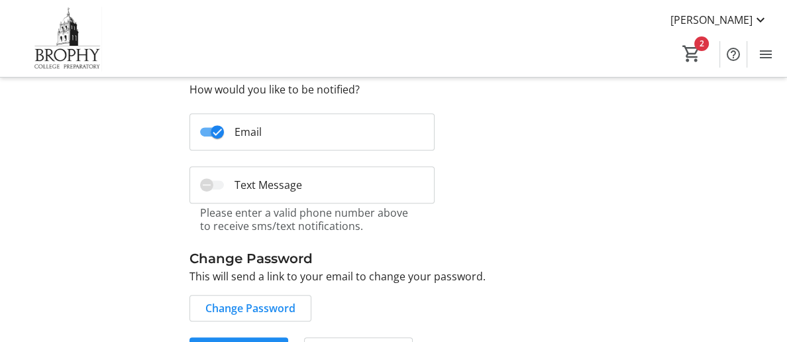
scroll to position [551, 0]
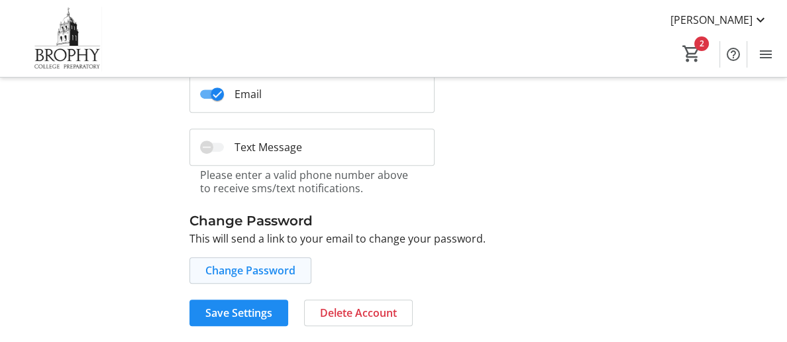
click at [278, 272] on span "Change Password" at bounding box center [250, 270] width 90 height 16
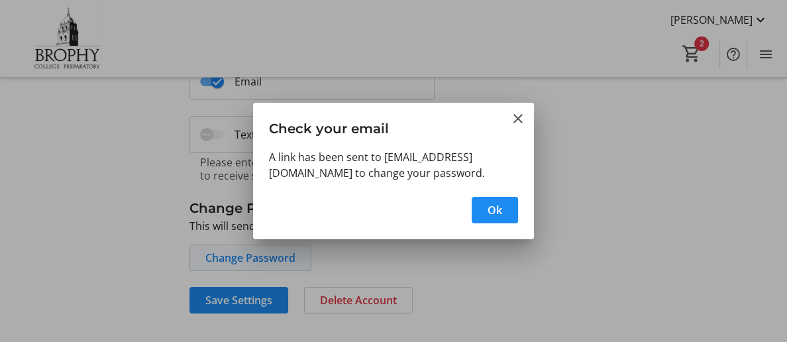
scroll to position [0, 0]
click at [498, 210] on span "Ok" at bounding box center [495, 210] width 15 height 16
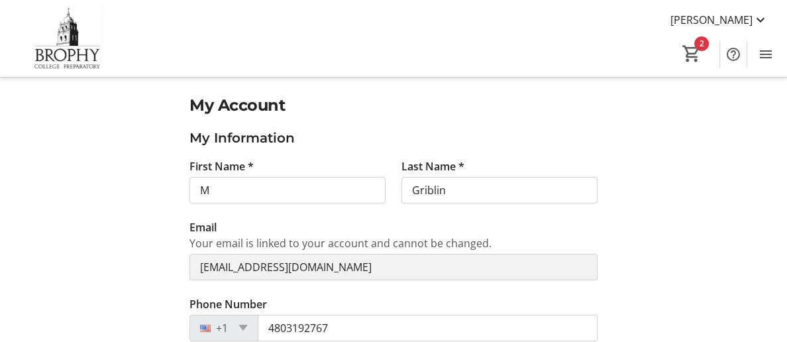
scroll to position [551, 0]
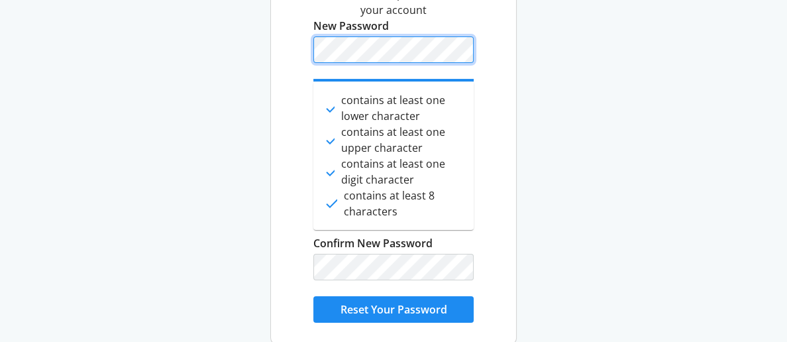
scroll to position [125, 0]
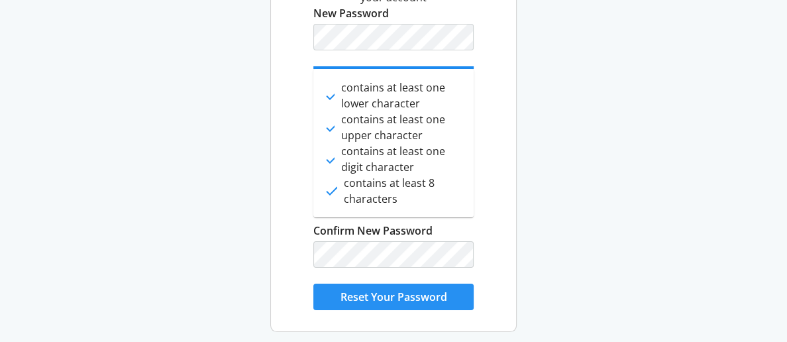
click at [453, 296] on span "submit" at bounding box center [393, 297] width 160 height 32
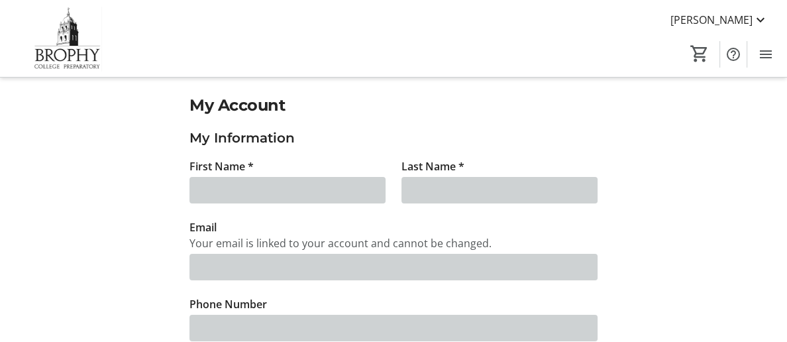
type input "M"
type input "Griblin"
type input "gramsmady@gmail.com"
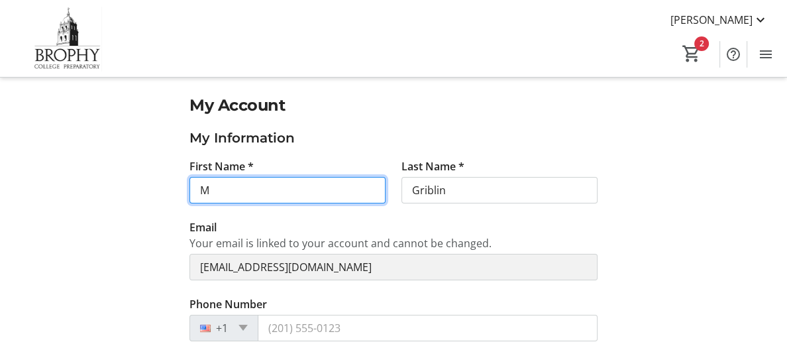
click at [209, 190] on input "M" at bounding box center [288, 190] width 196 height 27
type input "Madelon"
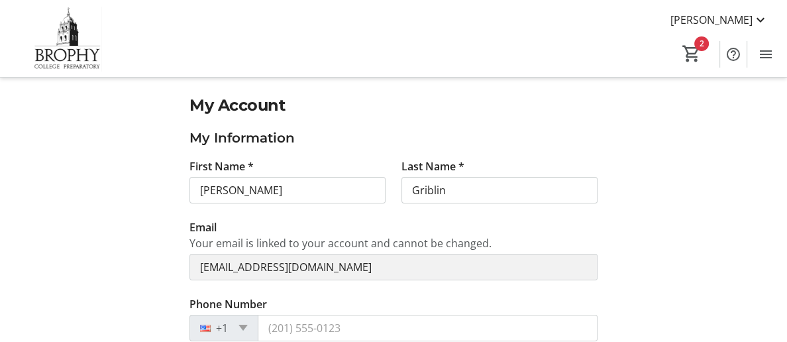
click at [554, 217] on tr-form-field "Last Name * Griblin" at bounding box center [500, 188] width 196 height 61
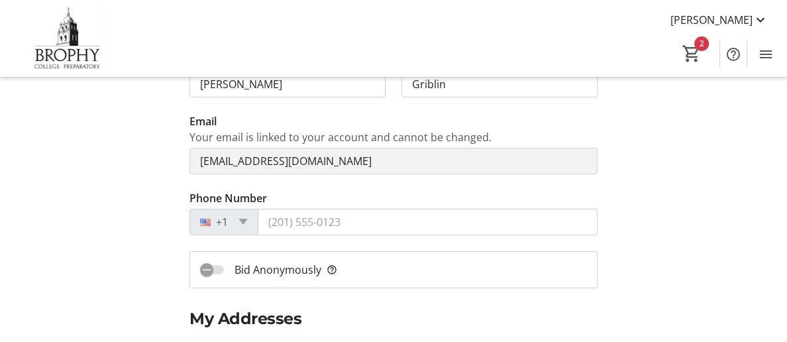
scroll to position [107, 0]
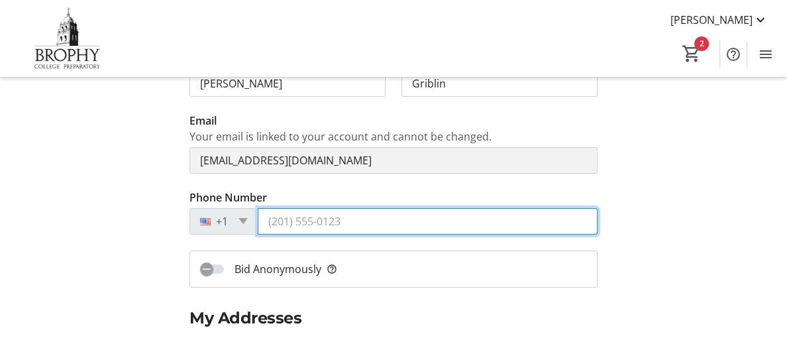
click at [278, 230] on input "Phone Number" at bounding box center [428, 221] width 340 height 27
type input "4803192767"
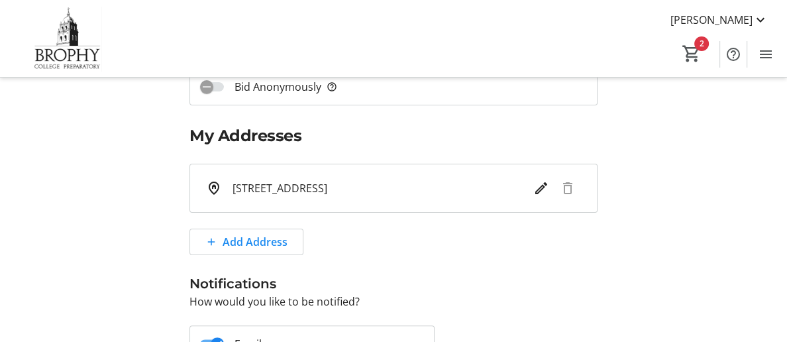
scroll to position [0, 0]
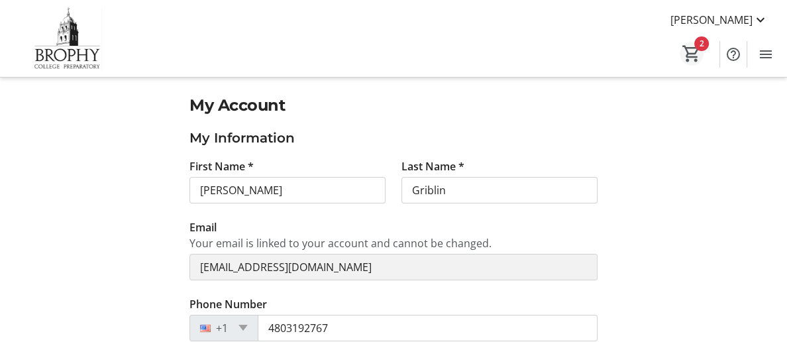
click at [699, 50] on mat-icon "2" at bounding box center [692, 54] width 20 height 20
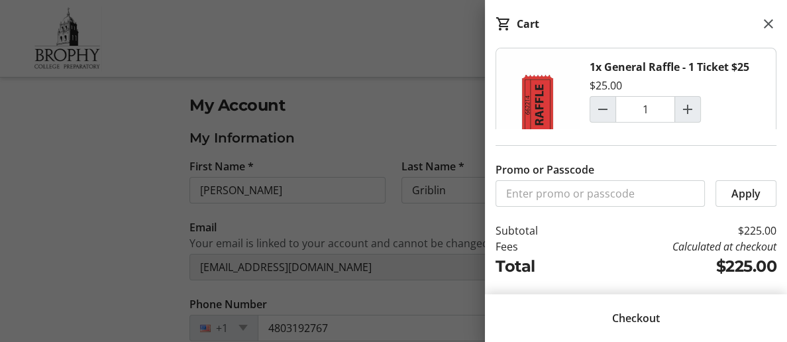
click at [640, 319] on span "Checkout" at bounding box center [636, 318] width 48 height 16
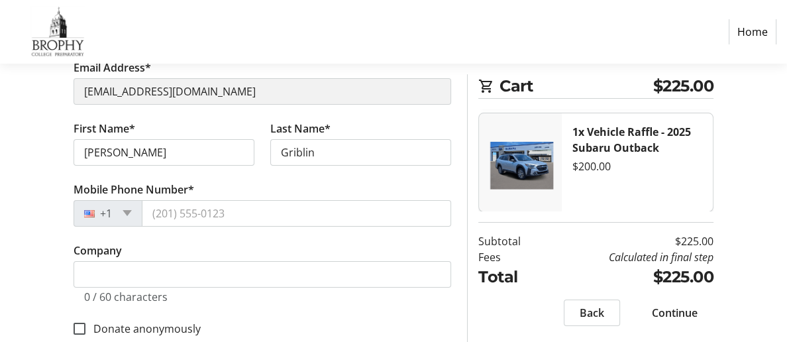
scroll to position [172, 0]
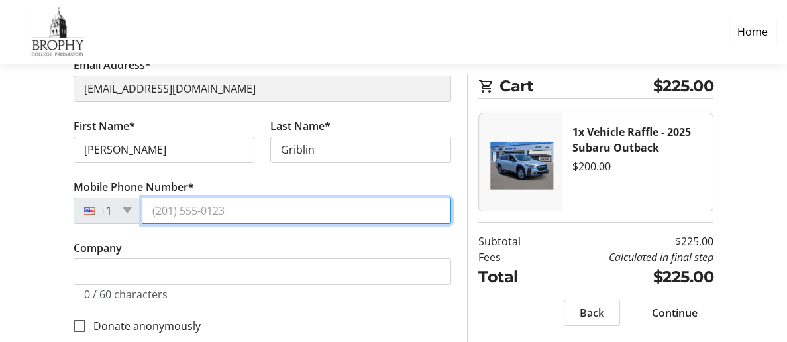
click at [160, 217] on input "Mobile Phone Number*" at bounding box center [297, 211] width 310 height 27
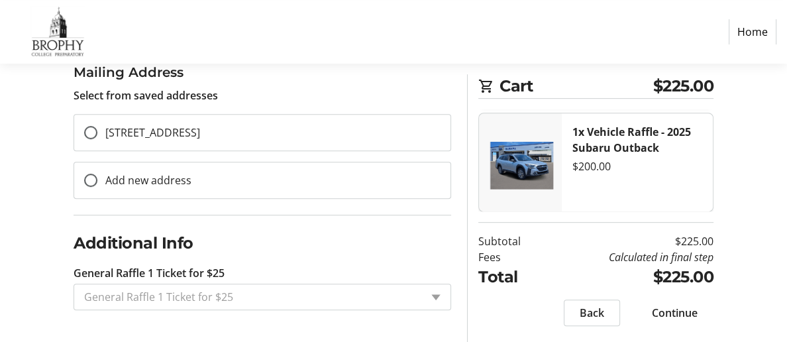
scroll to position [496, 0]
type input "4803192767"
click at [691, 314] on span "Continue" at bounding box center [675, 313] width 46 height 16
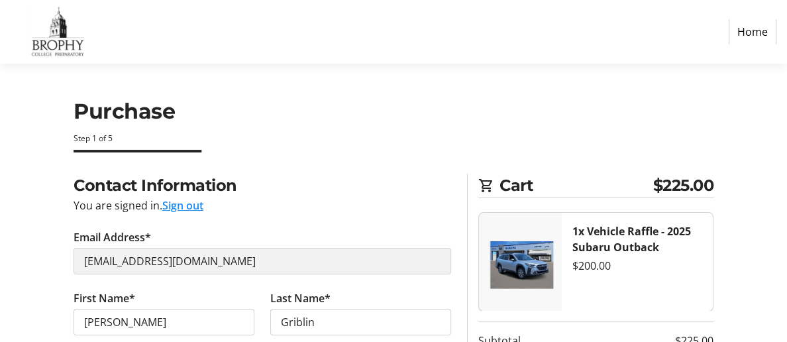
click at [750, 30] on link "Home" at bounding box center [753, 31] width 48 height 25
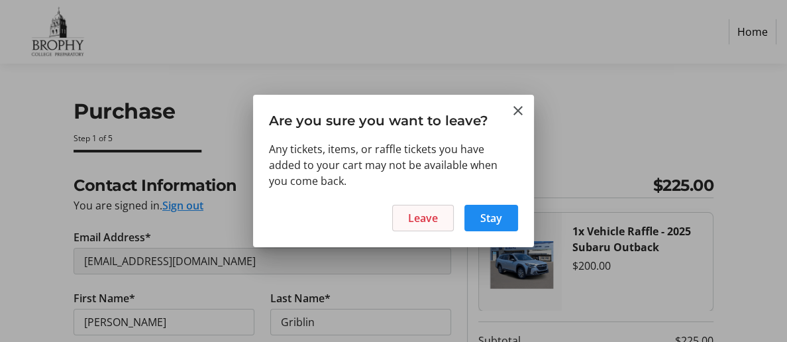
click at [420, 222] on span "Leave" at bounding box center [423, 218] width 30 height 16
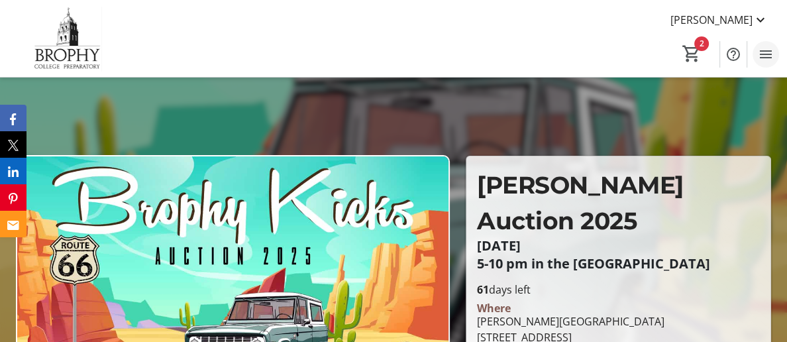
click at [766, 55] on mat-icon "Menu" at bounding box center [766, 54] width 16 height 16
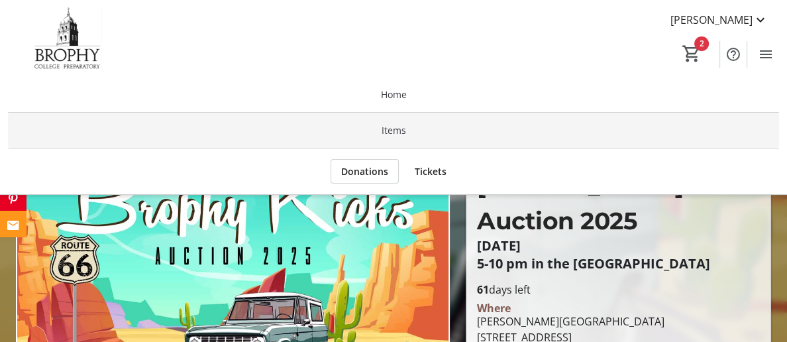
click at [558, 139] on span at bounding box center [393, 131] width 771 height 32
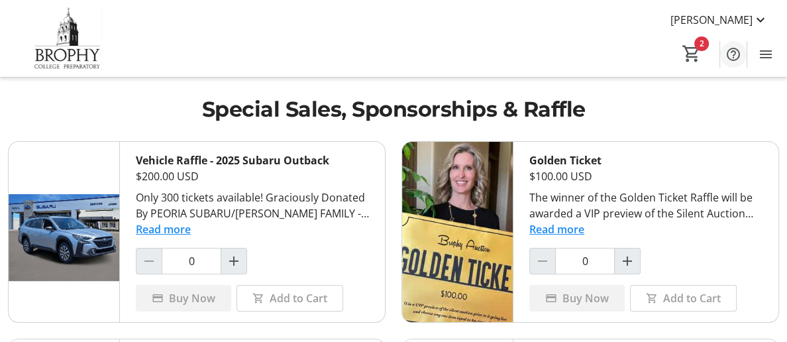
click at [736, 58] on mat-icon "Help" at bounding box center [734, 54] width 16 height 16
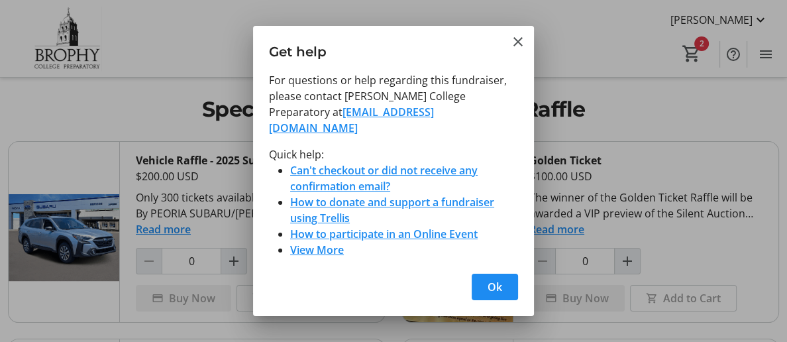
click at [402, 163] on link "Can't checkout or did not receive any confirmation email?" at bounding box center [384, 178] width 188 height 30
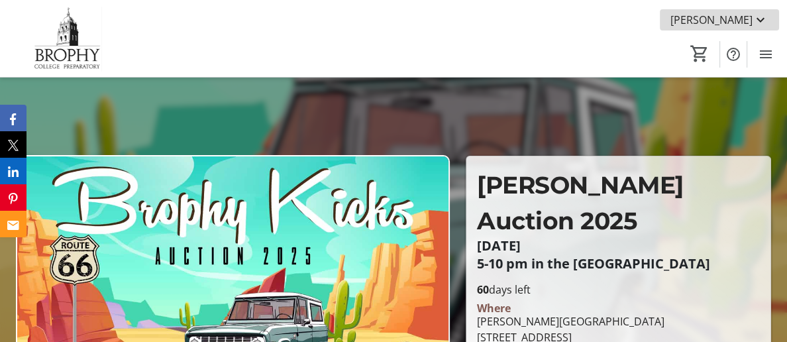
click at [761, 21] on mat-icon at bounding box center [761, 20] width 16 height 16
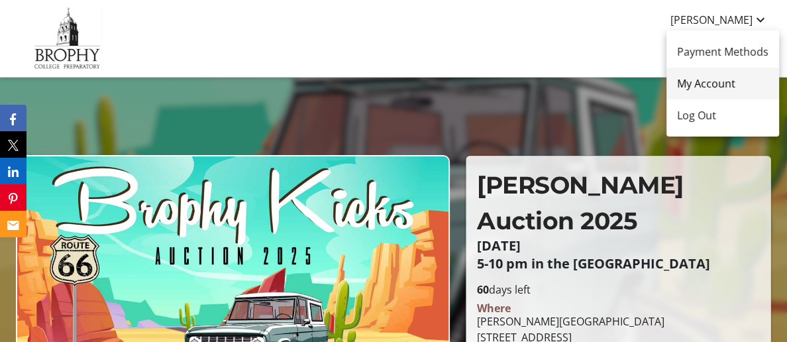
click at [720, 84] on span "My Account" at bounding box center [722, 84] width 91 height 16
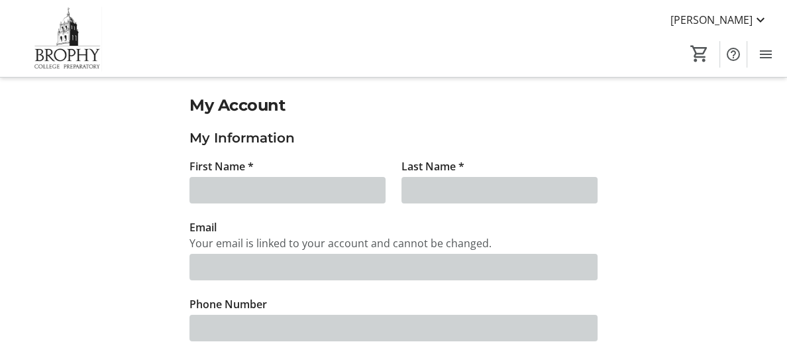
type input "[PERSON_NAME]"
type input "Griblin"
type input "[EMAIL_ADDRESS][DOMAIN_NAME]"
type input "[PHONE_NUMBER]"
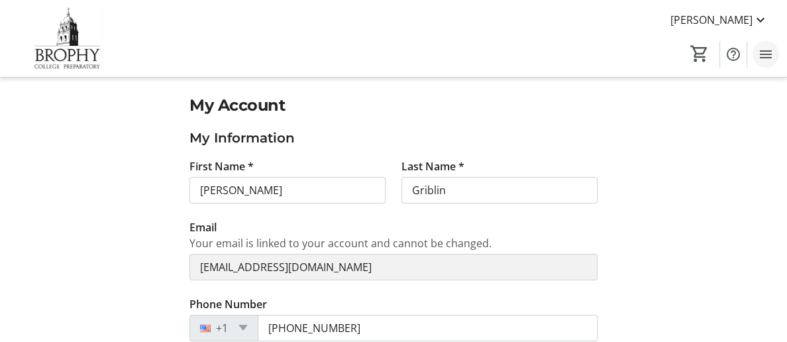
click at [769, 55] on mat-icon "Menu" at bounding box center [766, 54] width 16 height 16
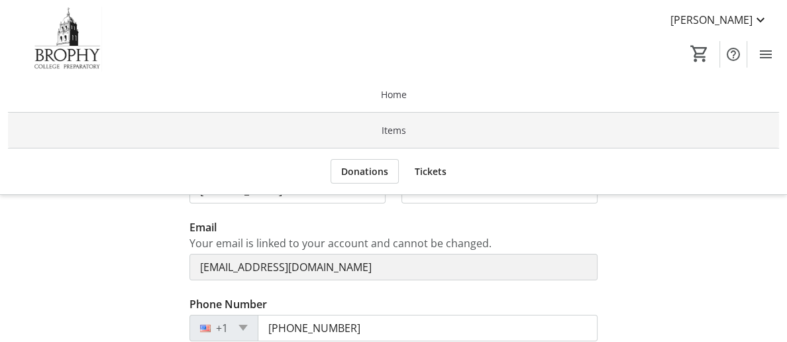
click at [574, 130] on span at bounding box center [393, 131] width 771 height 32
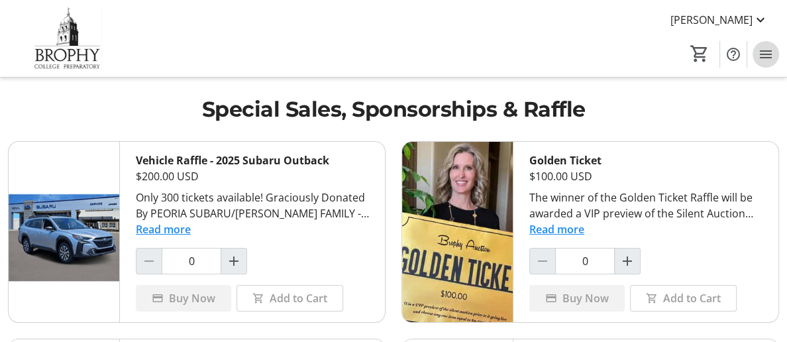
click at [764, 54] on mat-icon "Menu" at bounding box center [766, 54] width 16 height 16
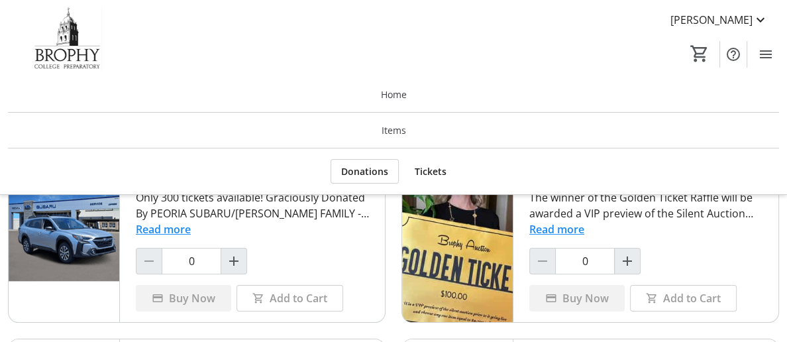
click at [431, 172] on span "Tickets" at bounding box center [431, 171] width 32 height 14
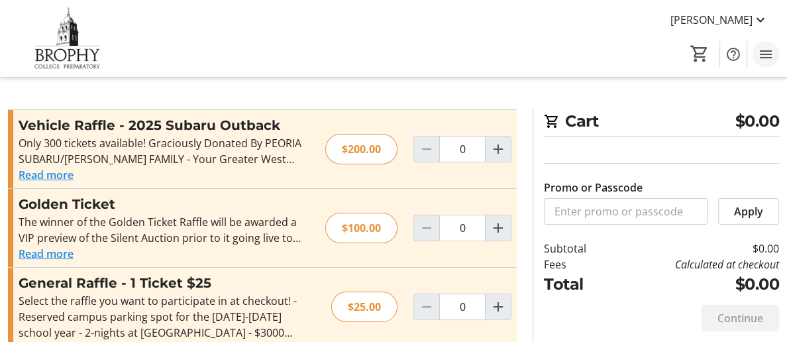
click at [767, 56] on mat-icon "Menu" at bounding box center [766, 54] width 16 height 16
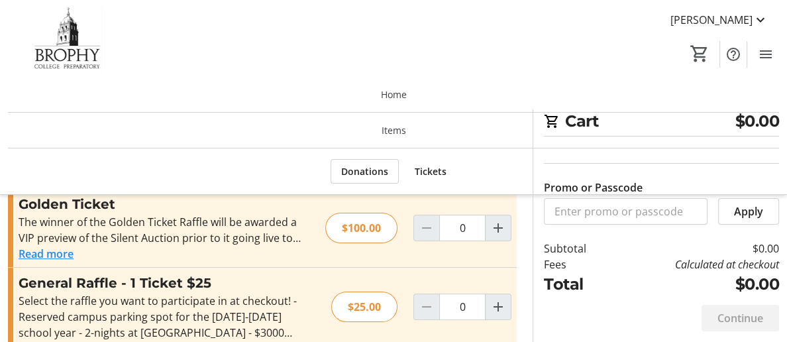
click at [367, 172] on span "Donations" at bounding box center [364, 171] width 47 height 14
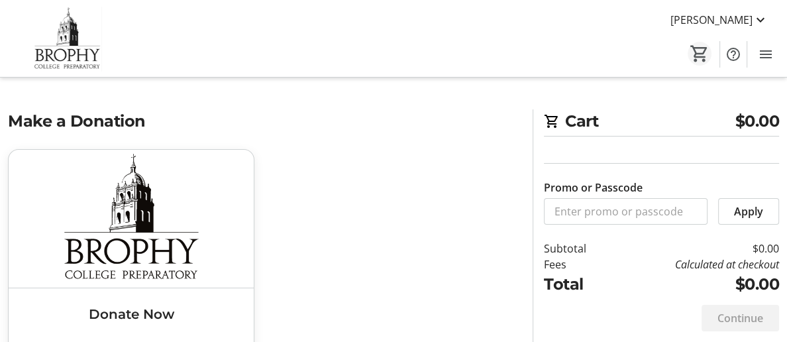
click at [702, 55] on mat-icon "0" at bounding box center [700, 54] width 20 height 20
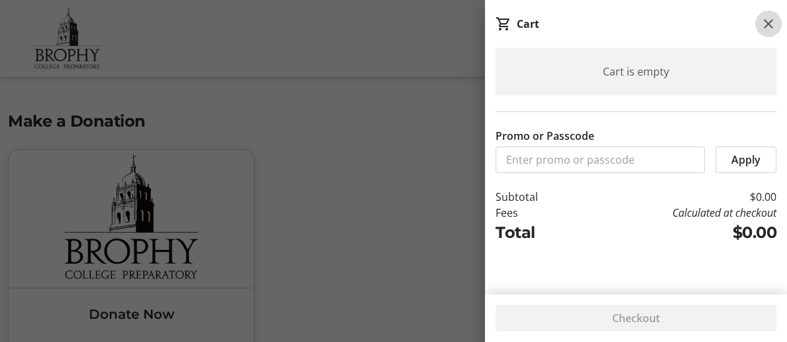
click at [768, 27] on mat-icon at bounding box center [769, 24] width 16 height 16
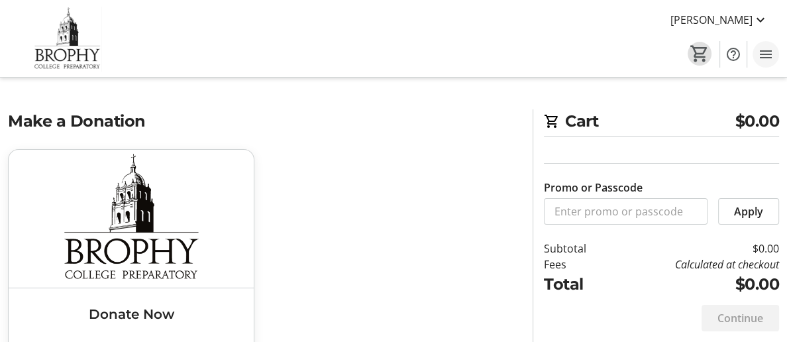
click at [766, 55] on mat-icon "Menu" at bounding box center [766, 54] width 16 height 16
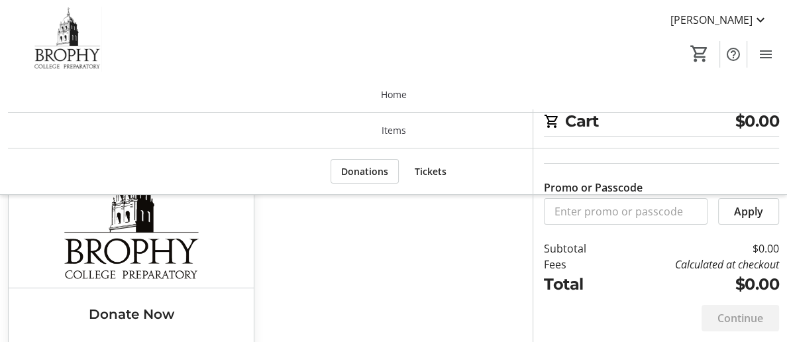
click at [448, 170] on span at bounding box center [430, 172] width 53 height 32
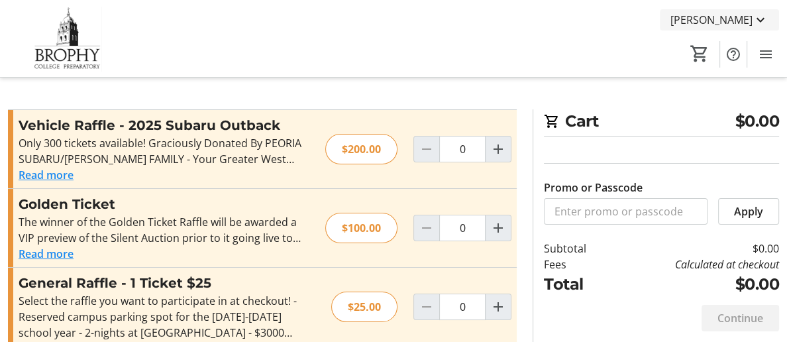
click at [719, 23] on span "[PERSON_NAME]" at bounding box center [712, 20] width 82 height 16
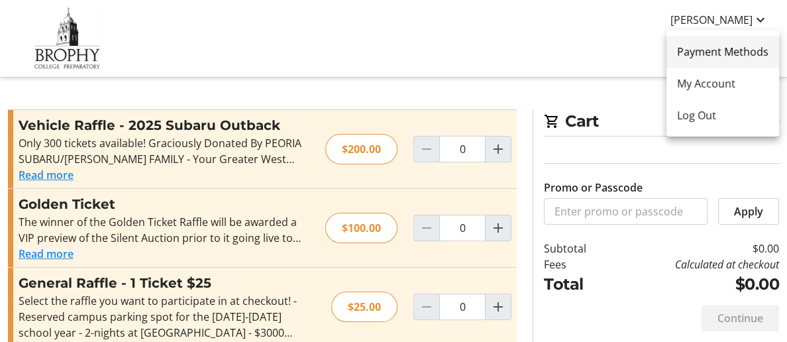
click at [745, 53] on span "Payment Methods" at bounding box center [722, 52] width 91 height 16
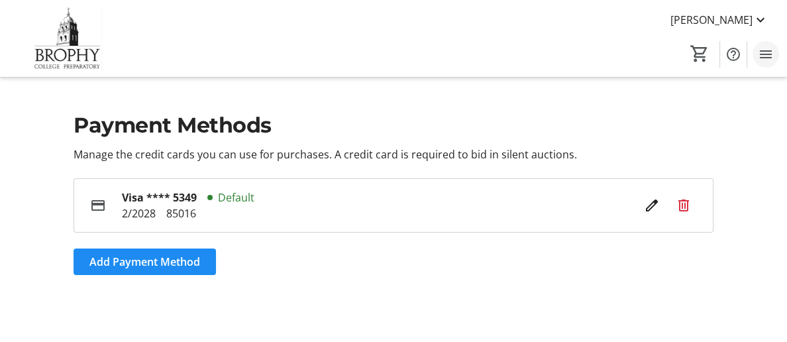
click at [768, 57] on mat-icon "Menu" at bounding box center [766, 54] width 16 height 16
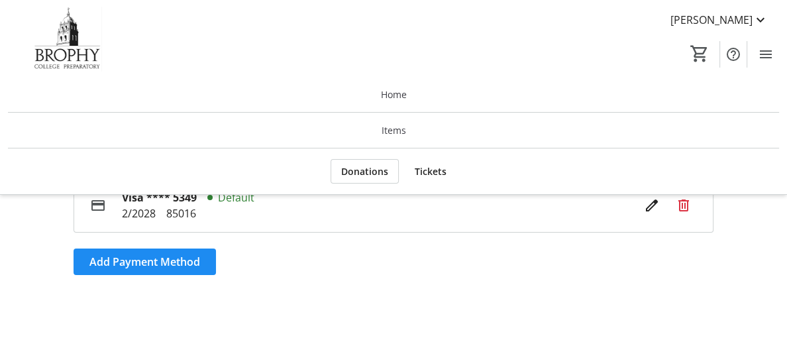
click at [430, 174] on span "Tickets" at bounding box center [431, 171] width 32 height 14
